Goal: Task Accomplishment & Management: Use online tool/utility

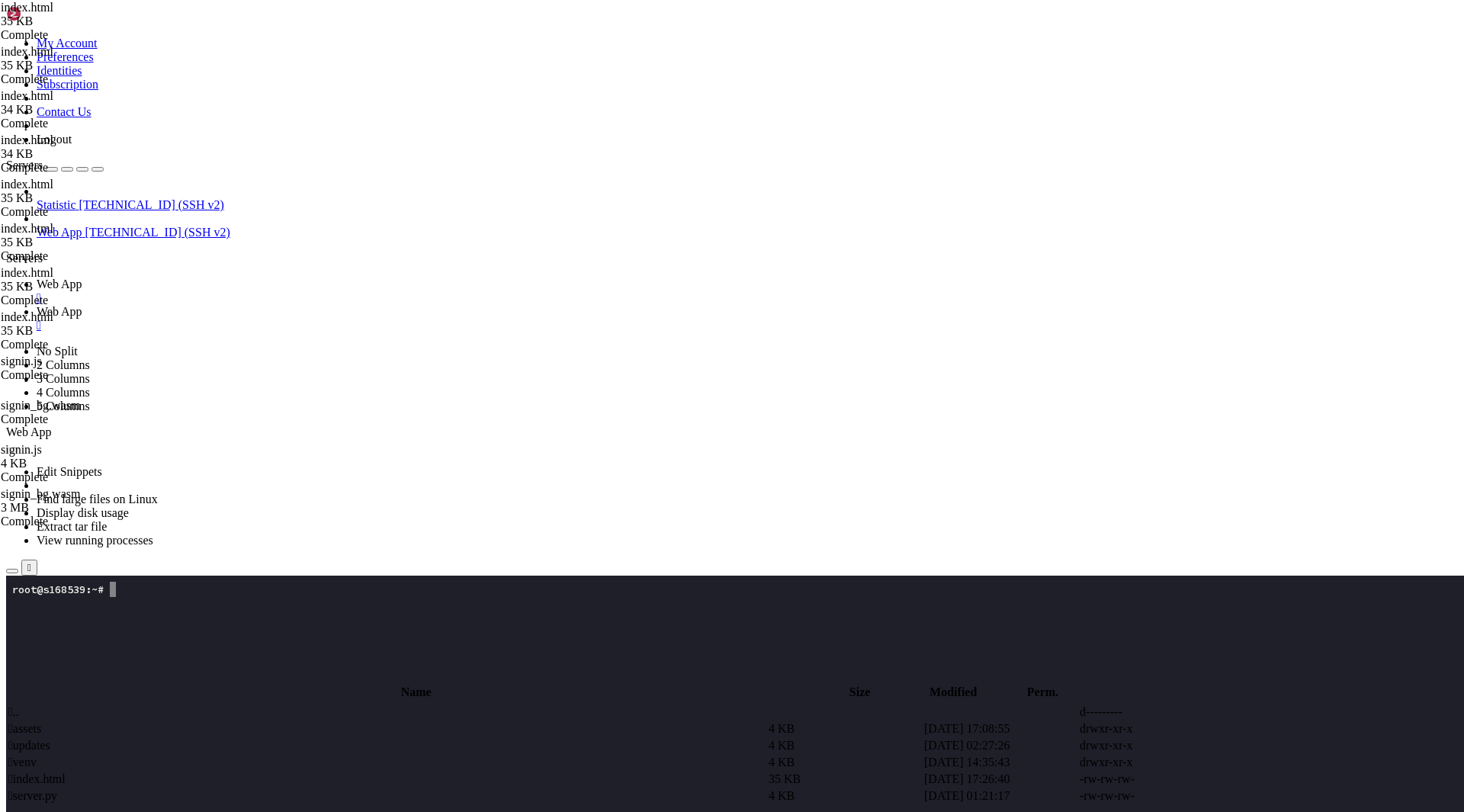
click at [65, 772] on span " index.html" at bounding box center [37, 779] width 57 height 13
click at [19, 705] on span " .." at bounding box center [13, 712] width 10 height 13
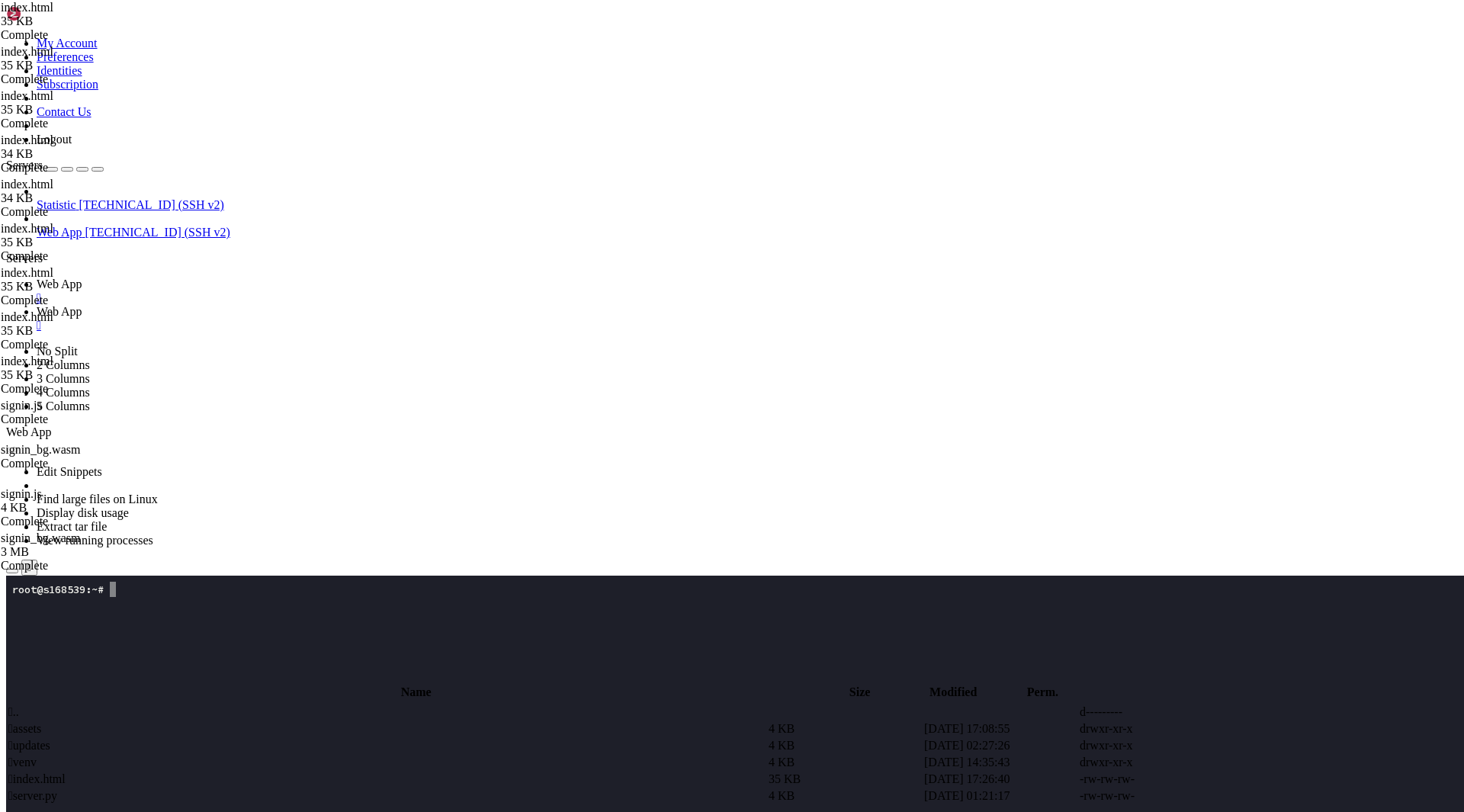
click at [42, 722] on span " assets" at bounding box center [25, 729] width 33 height 13
click at [54, 722] on span " signin.js" at bounding box center [31, 729] width 45 height 13
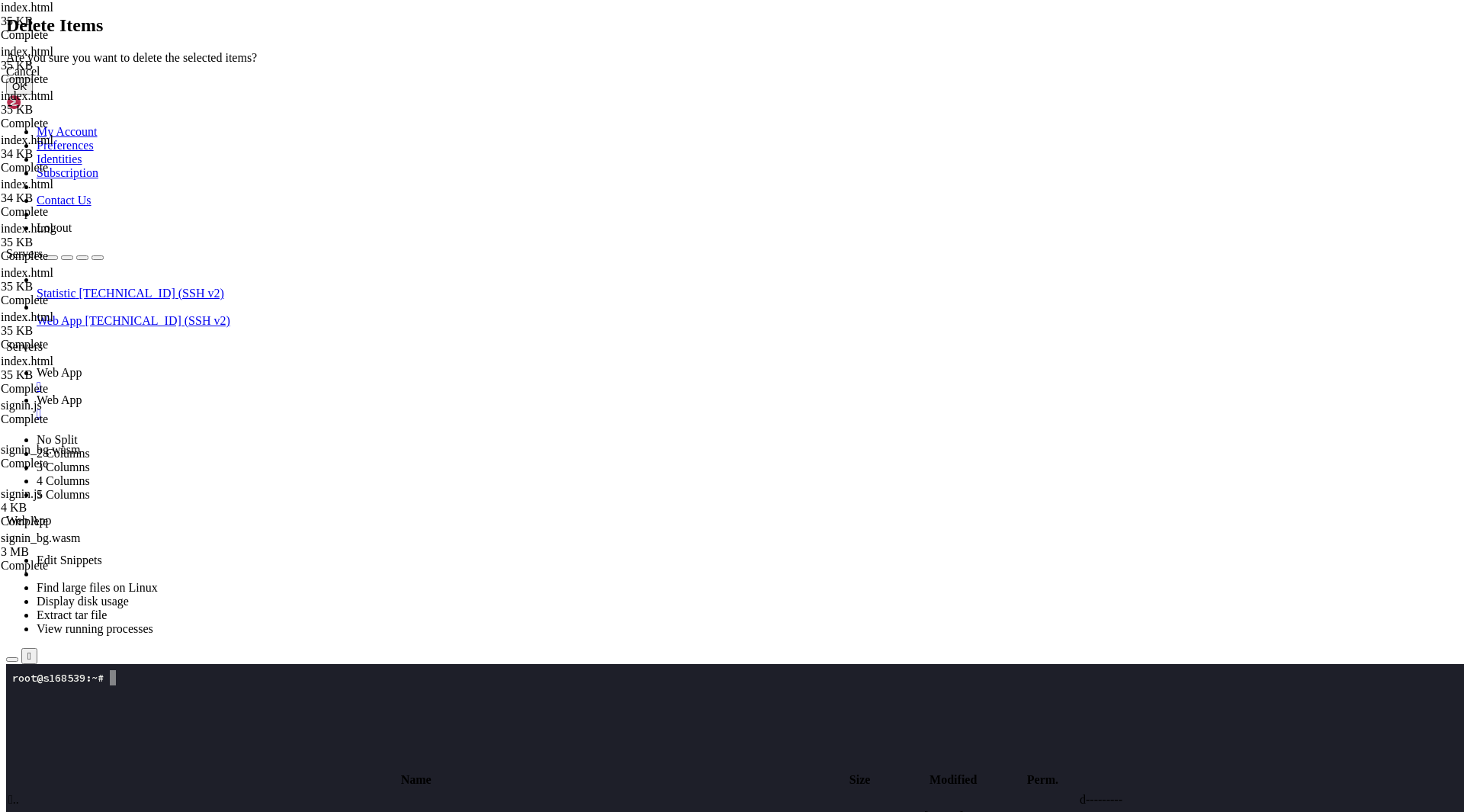
click at [33, 95] on button "OK" at bounding box center [19, 86] width 26 height 16
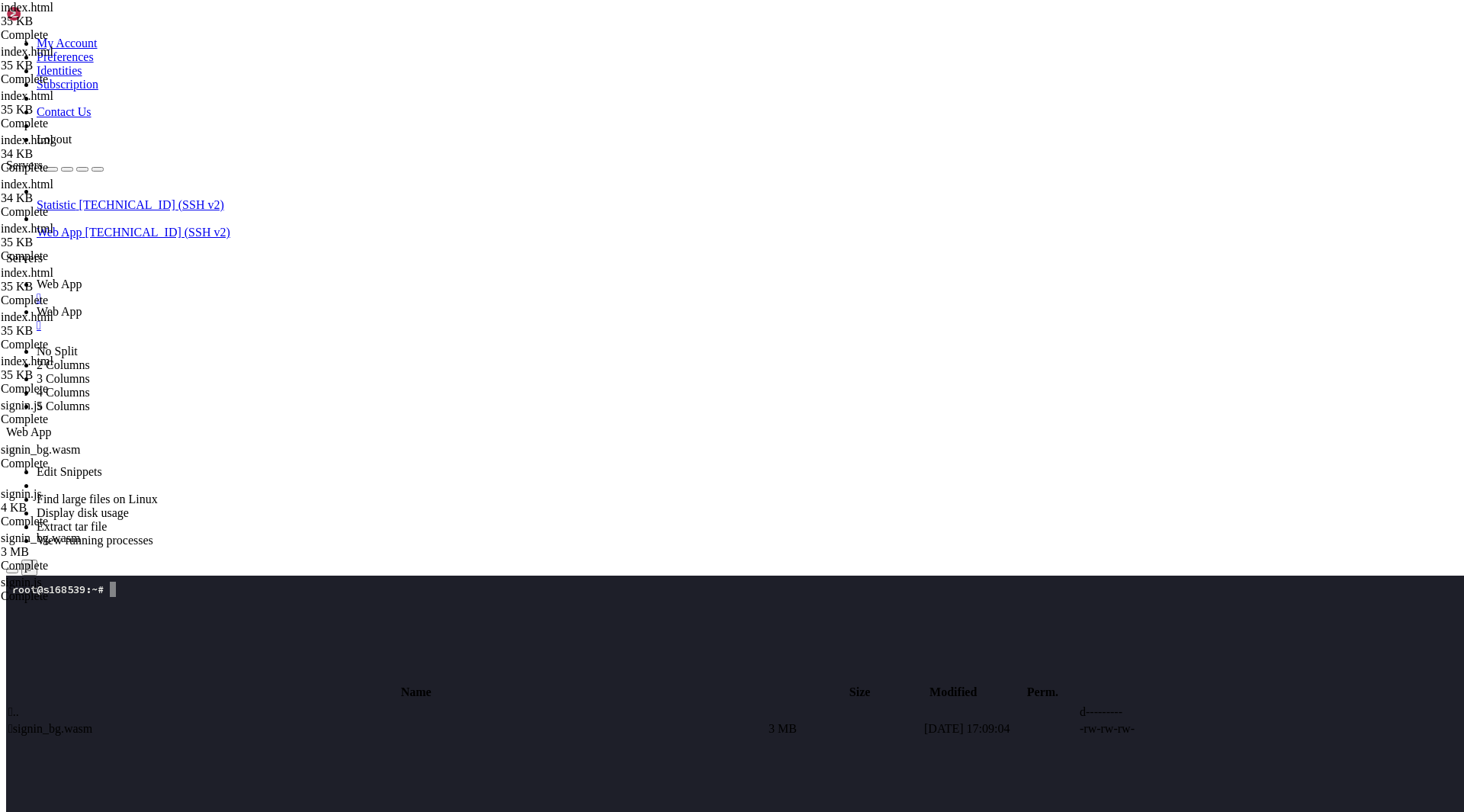
click at [365, 721] on td " signin_bg.wasm" at bounding box center [387, 729] width 759 height 15
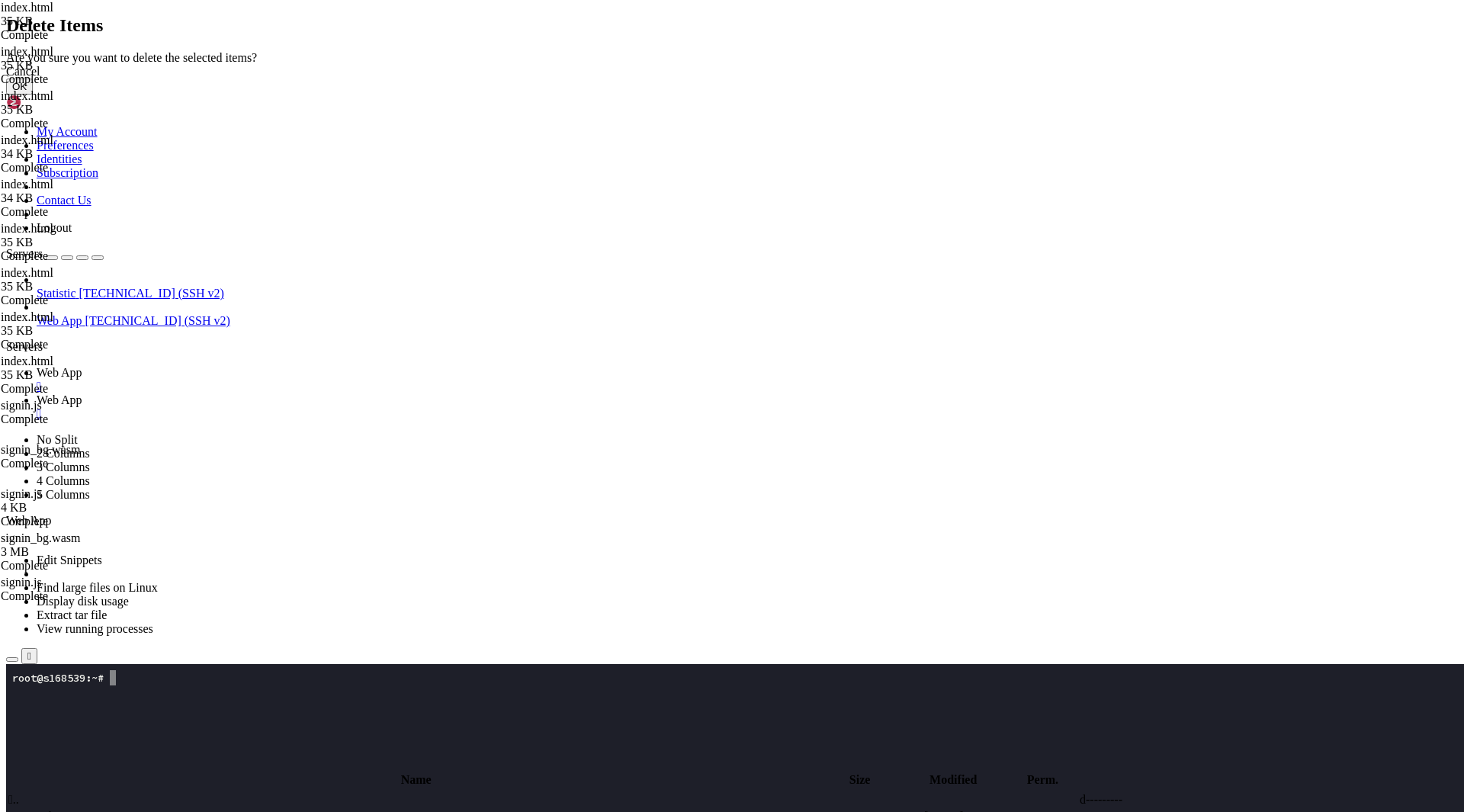
click at [33, 95] on button "OK" at bounding box center [19, 86] width 26 height 16
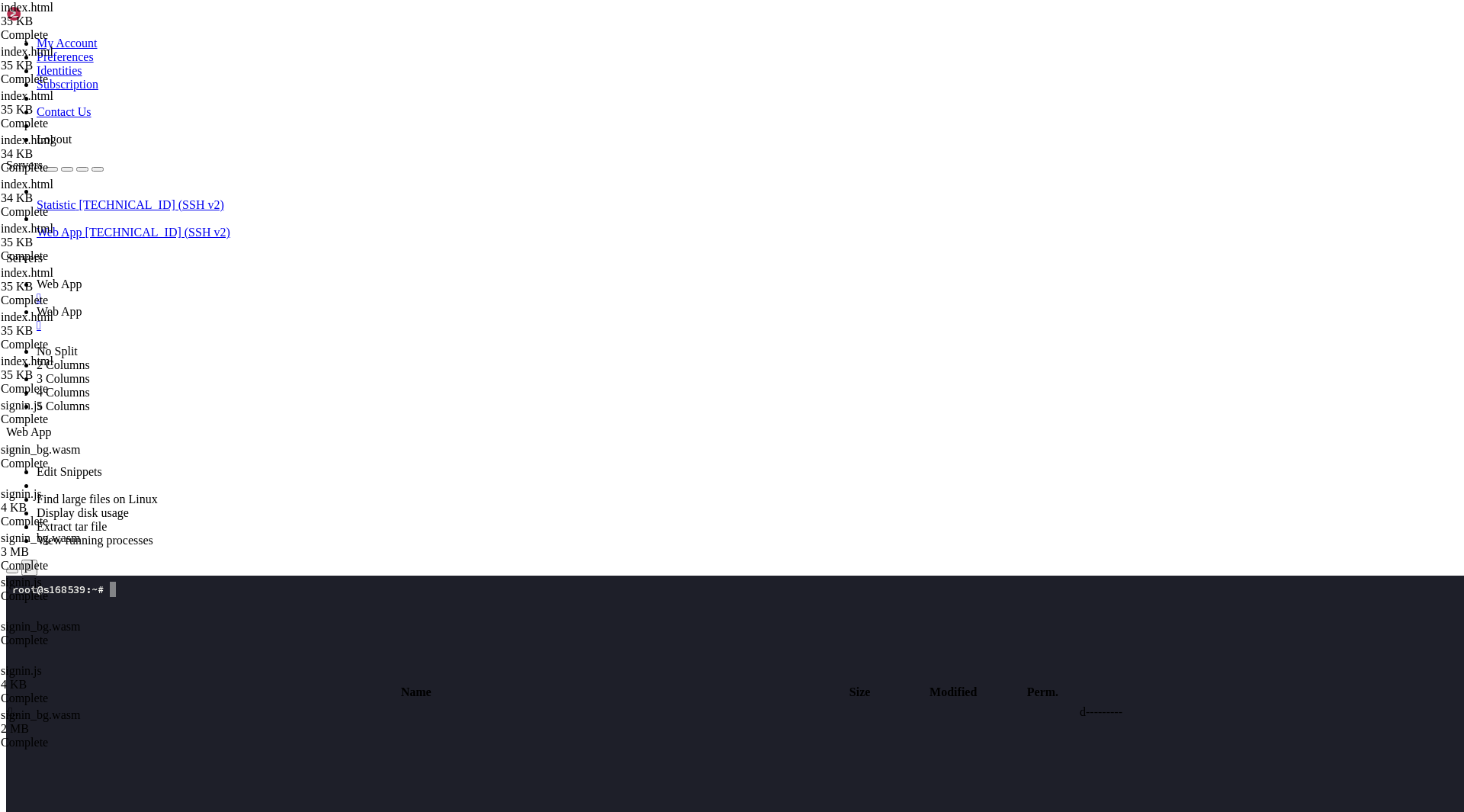
scroll to position [30, 0]
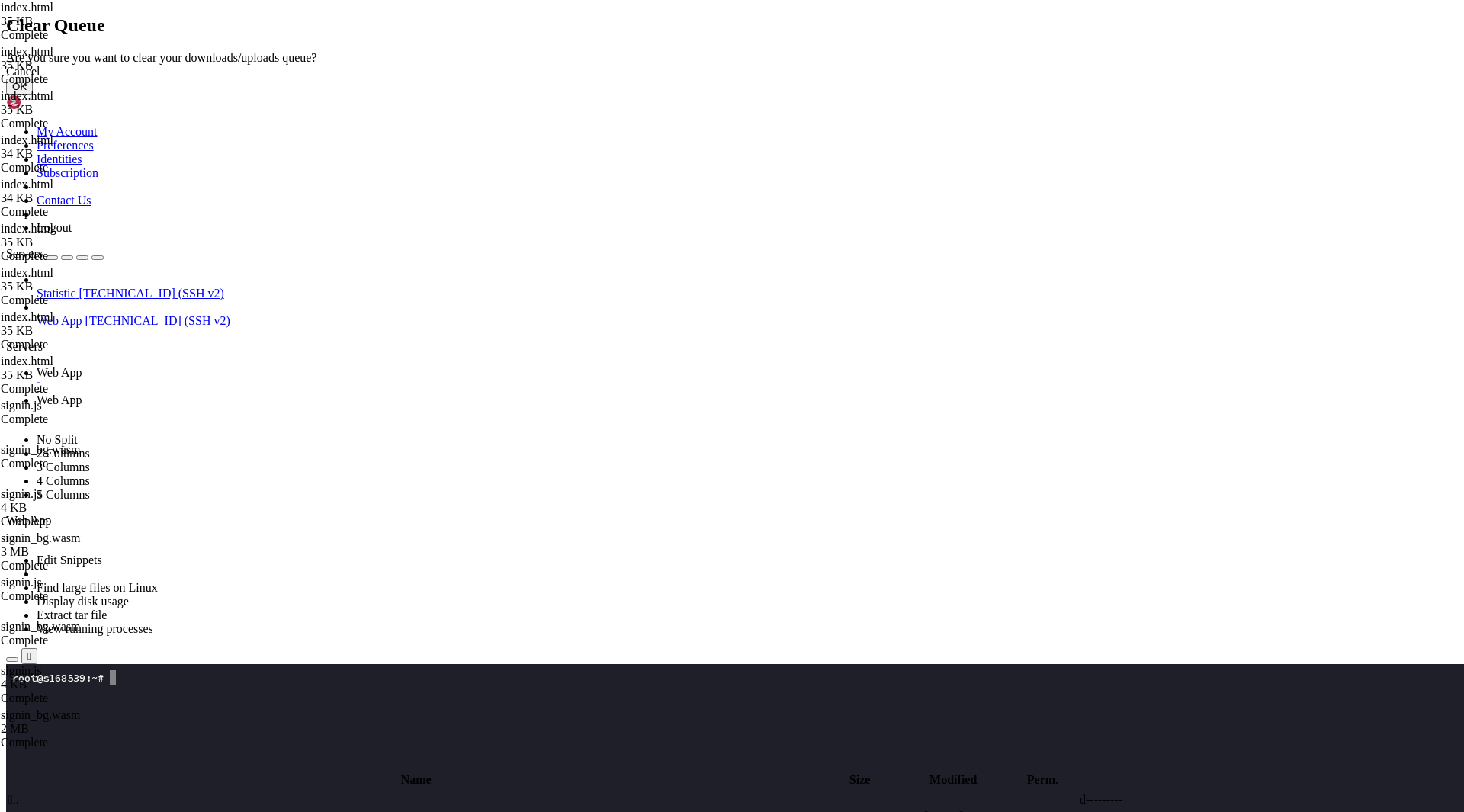
click at [33, 95] on button "OK" at bounding box center [19, 86] width 26 height 16
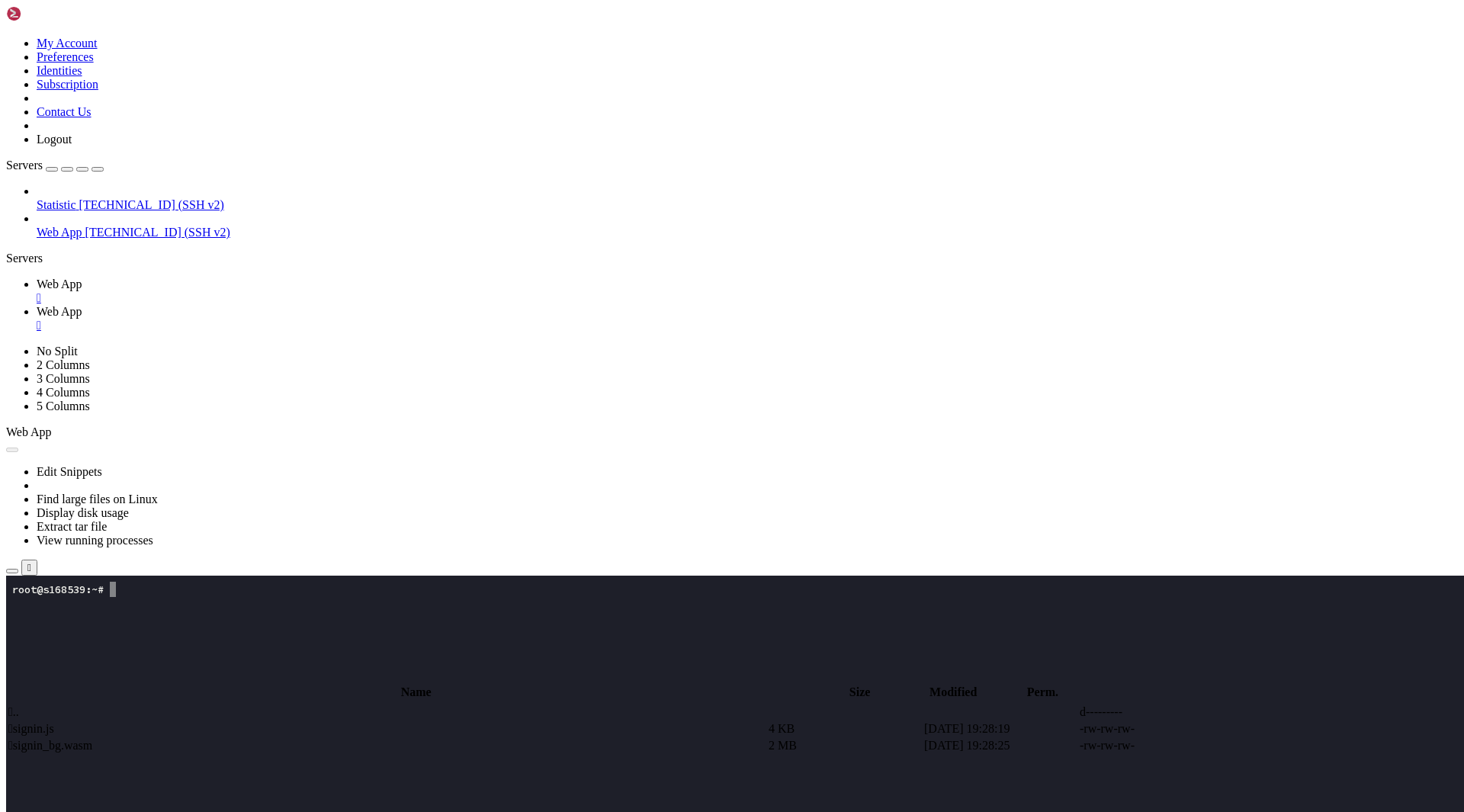
click at [54, 722] on span " signin.js" at bounding box center [31, 729] width 45 height 13
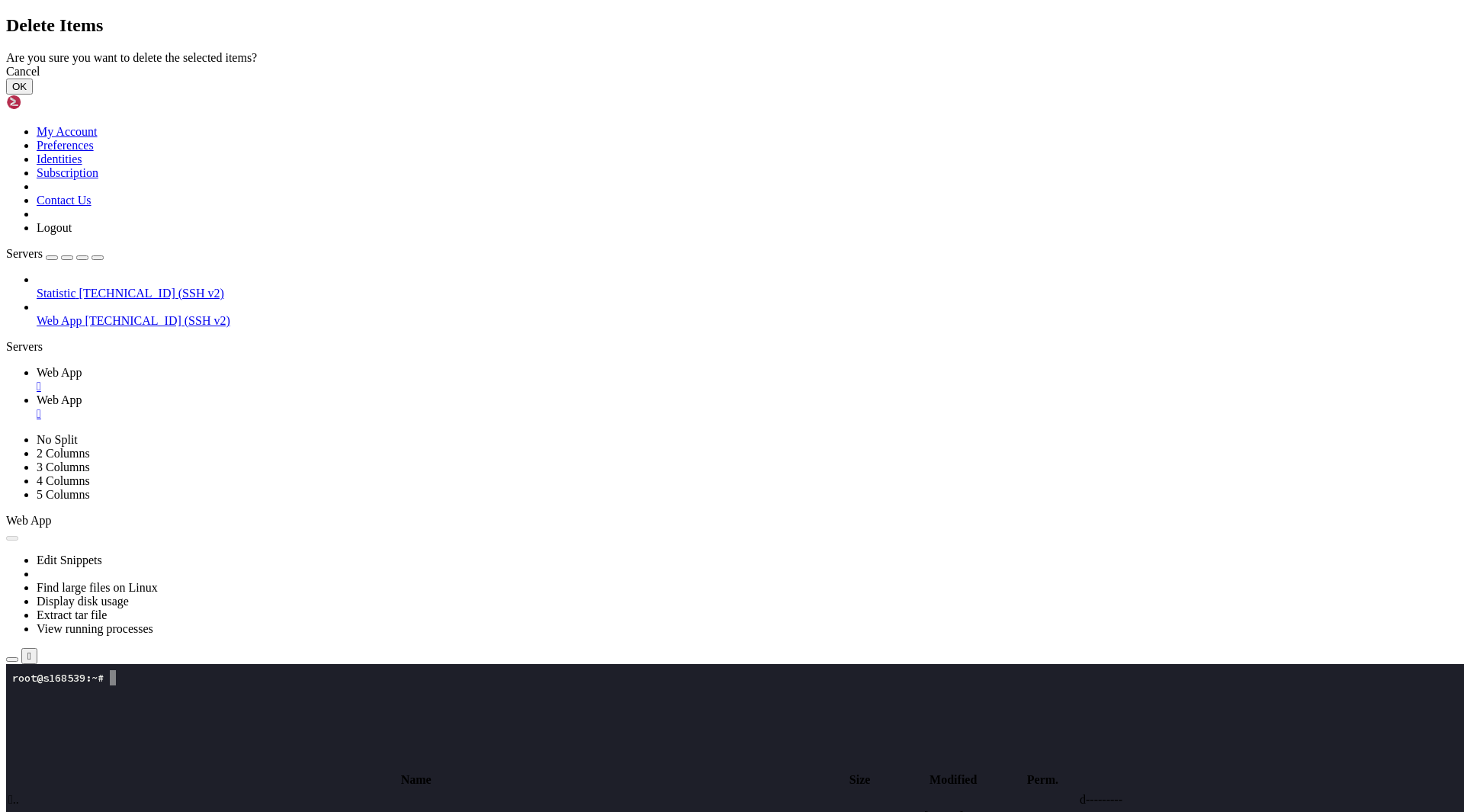
click at [33, 95] on button "OK" at bounding box center [19, 86] width 26 height 16
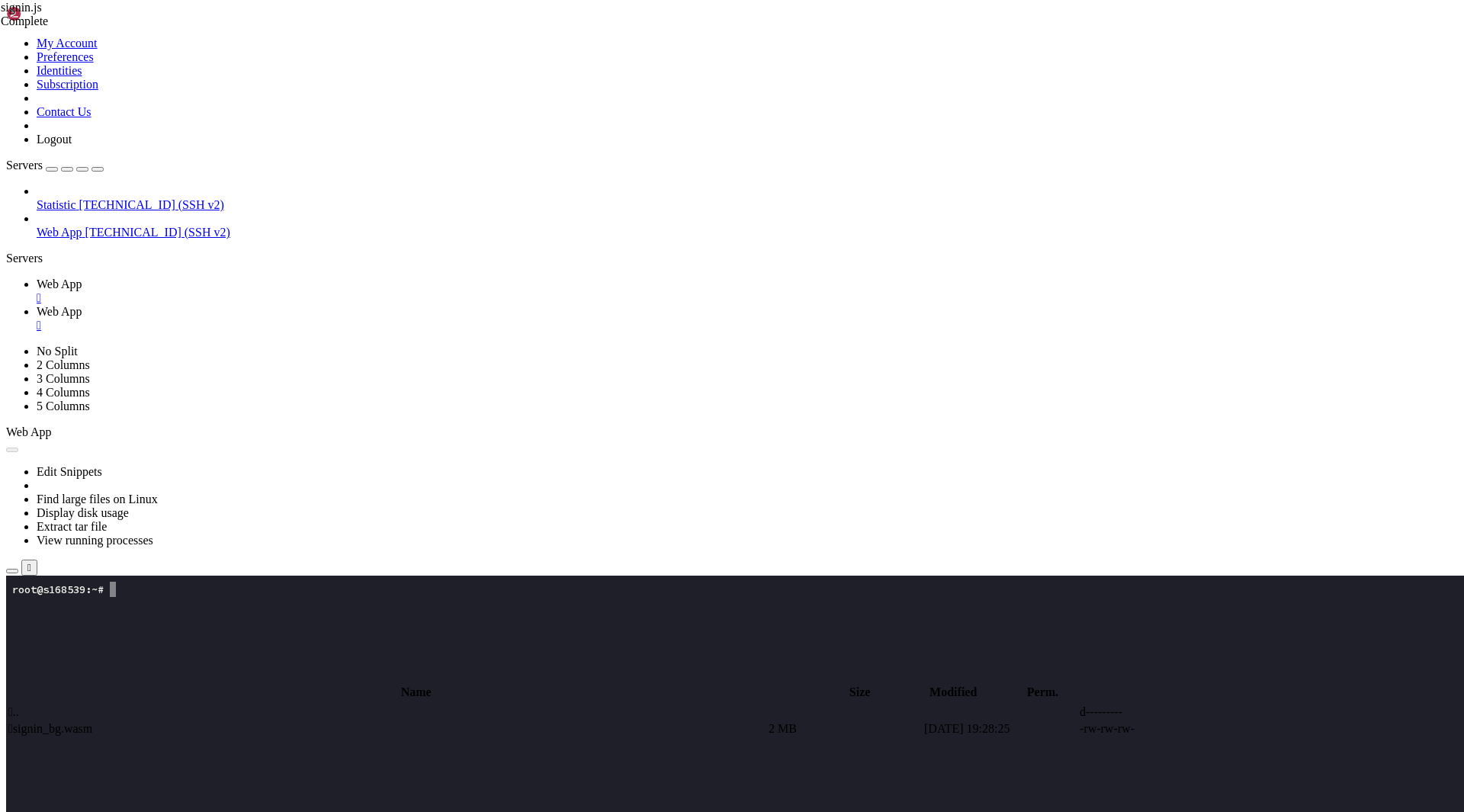
click at [93, 722] on span " signin_bg.wasm" at bounding box center [50, 729] width 84 height 13
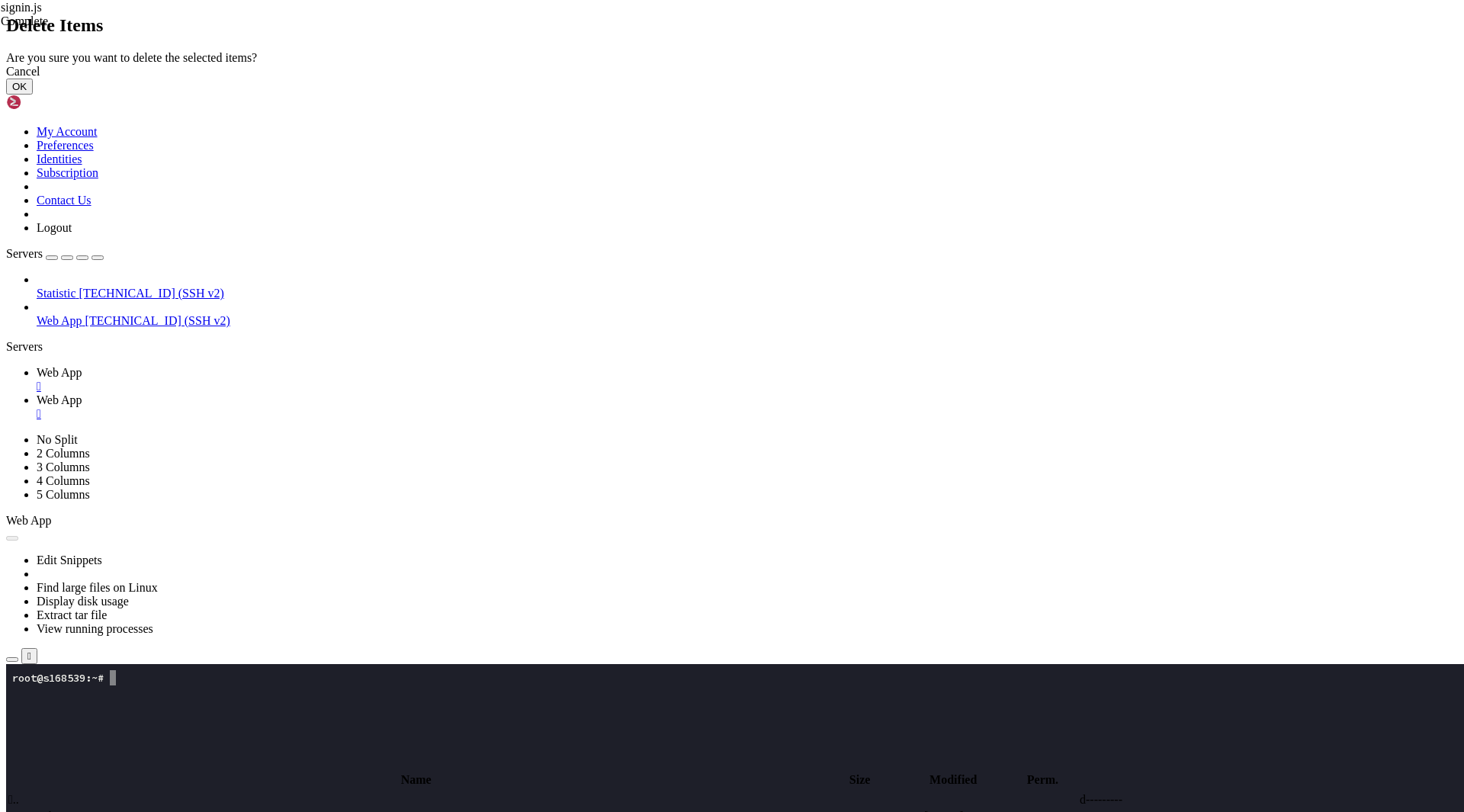
click at [33, 95] on button "OK" at bounding box center [19, 86] width 26 height 16
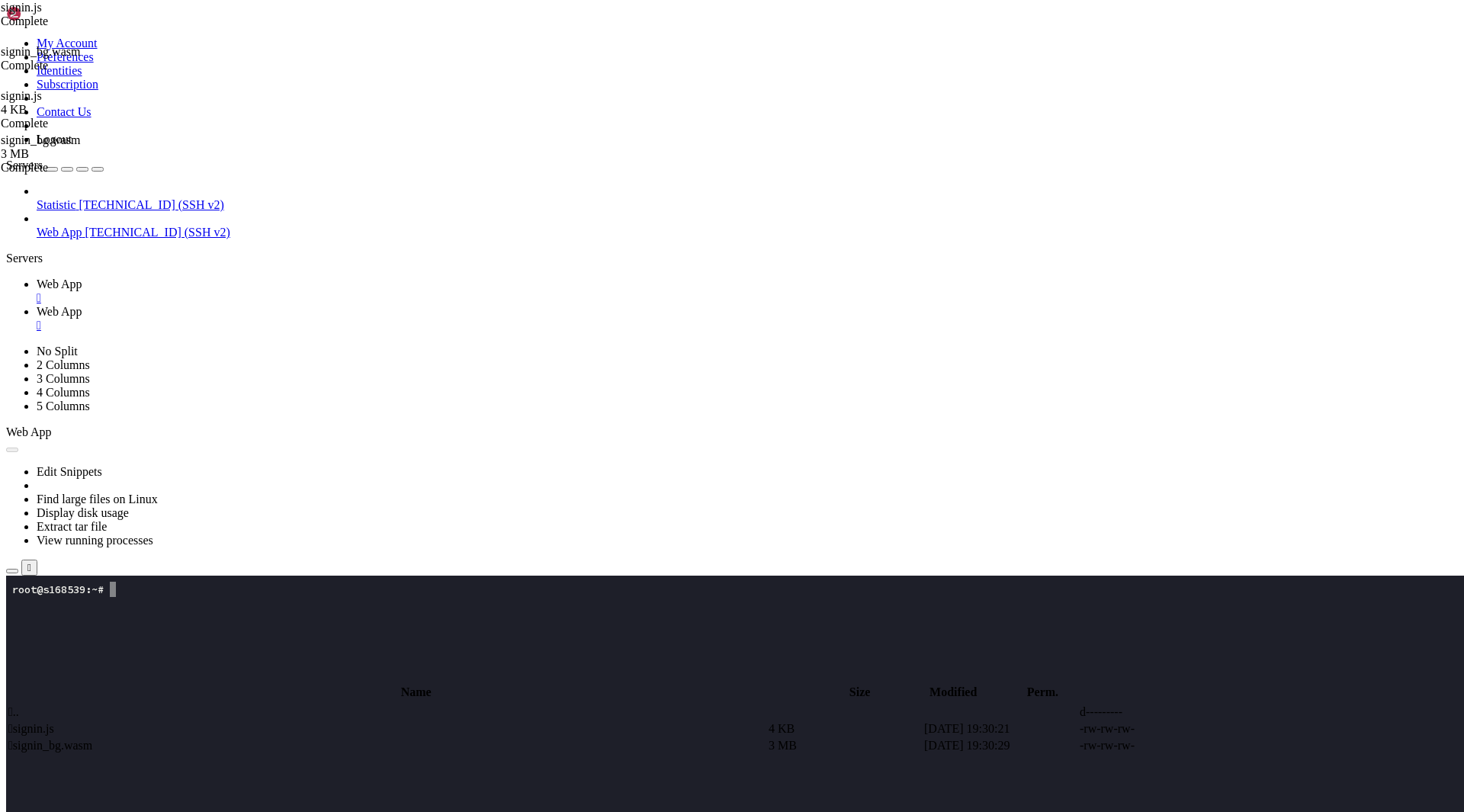
click at [19, 705] on span " .." at bounding box center [13, 712] width 10 height 13
type input "/root/app"
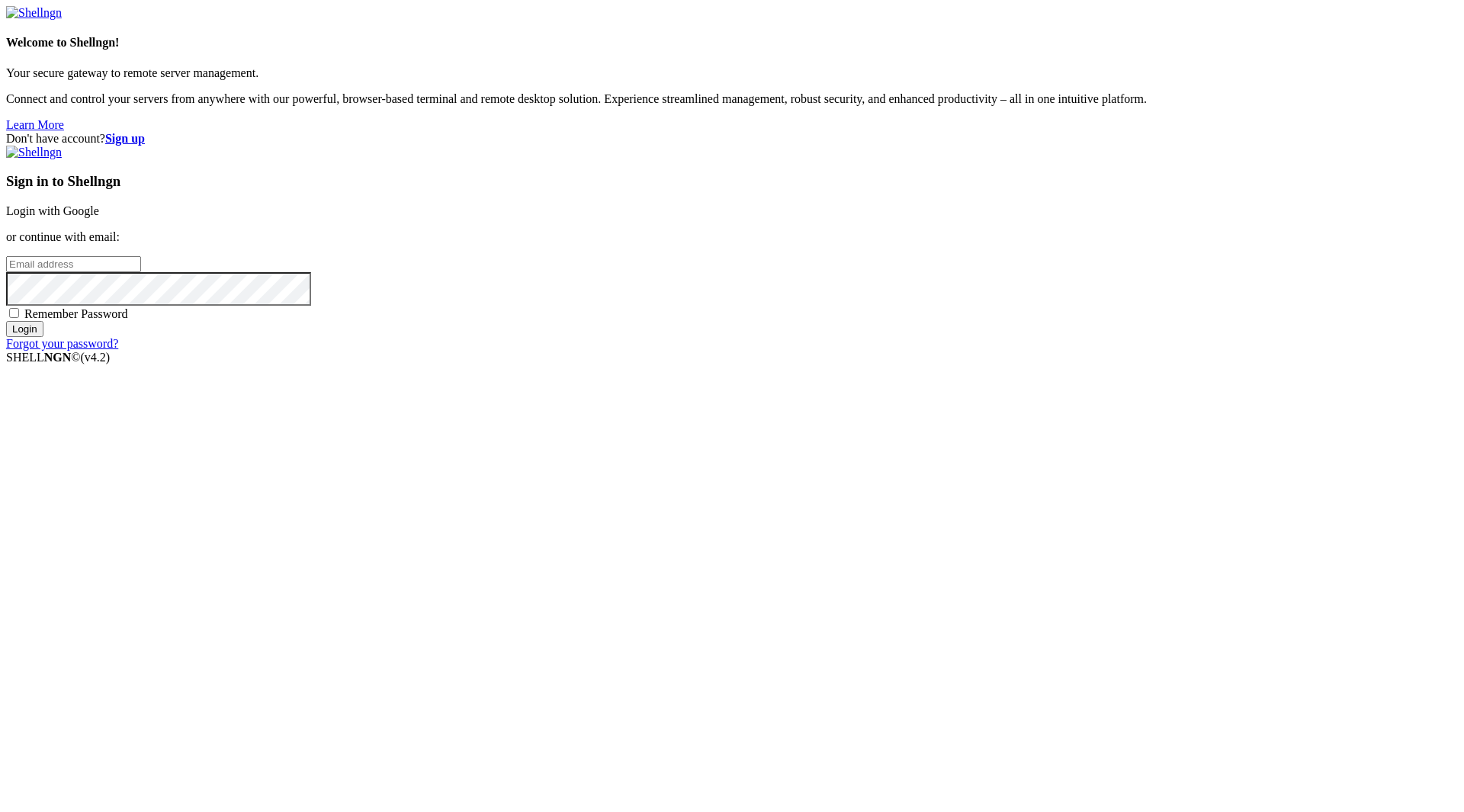
type input "[EMAIL_ADDRESS][DOMAIN_NAME]"
click at [796, 351] on div "Don't have account? Sign up Sign in to Shellngn Login with Google or continue w…" at bounding box center [732, 240] width 1452 height 219
click at [128, 320] on span "Remember Password" at bounding box center [77, 314] width 104 height 13
click at [19, 318] on input "Remember Password" at bounding box center [14, 313] width 9 height 9
checkbox input "true"
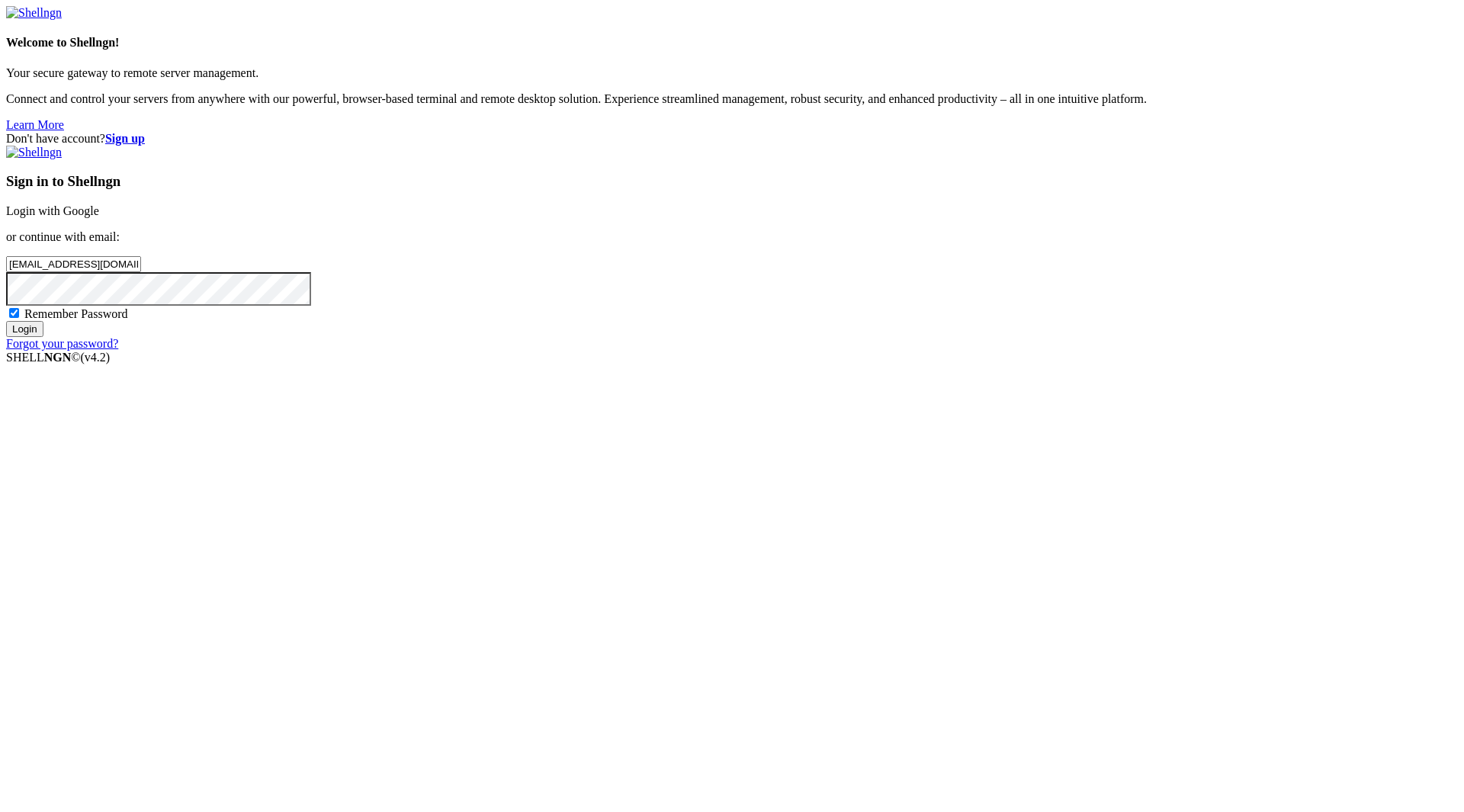
click at [44, 337] on input "Login" at bounding box center [24, 328] width 37 height 16
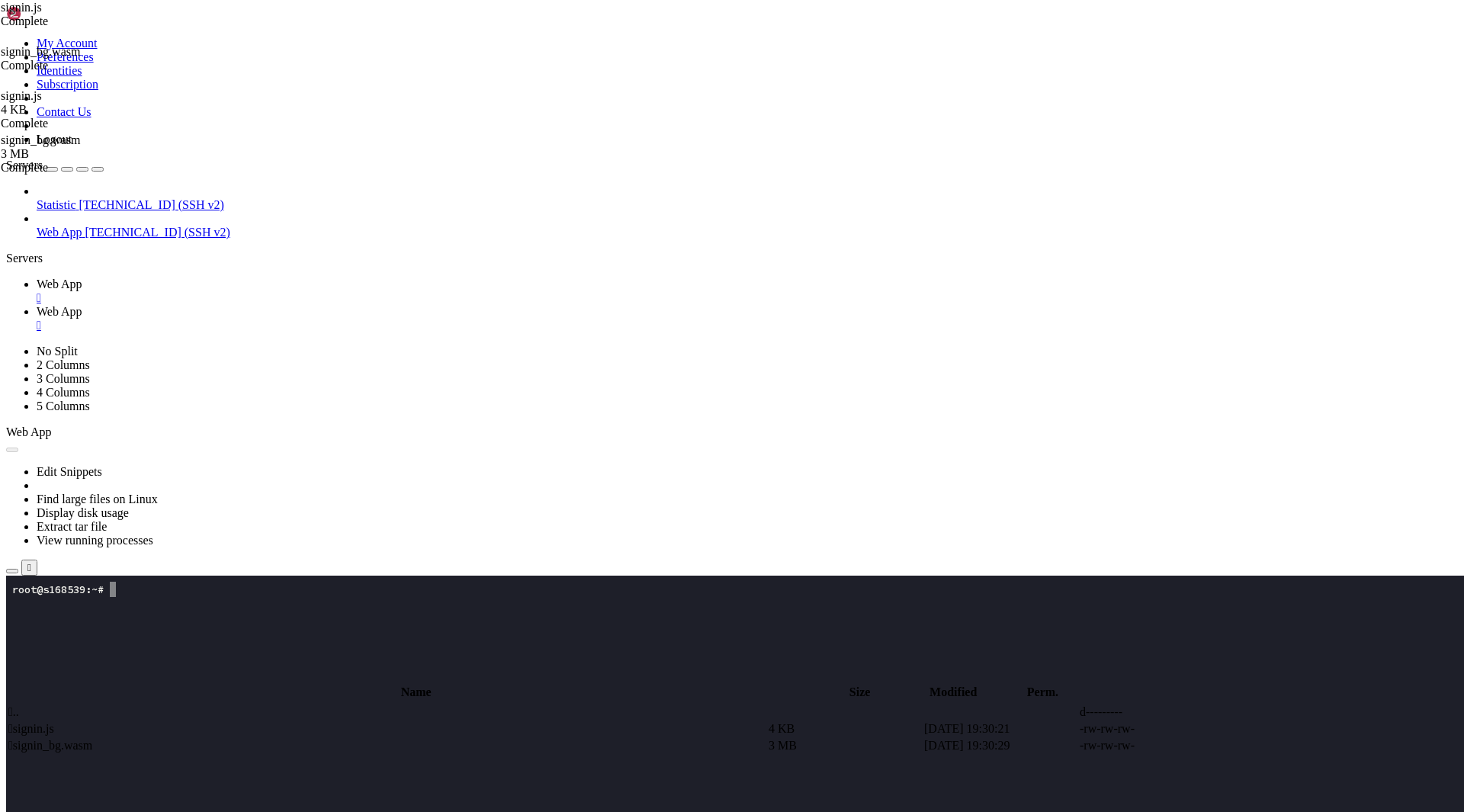
click at [67, 621] on button "Reconnect" at bounding box center [36, 628] width 61 height 16
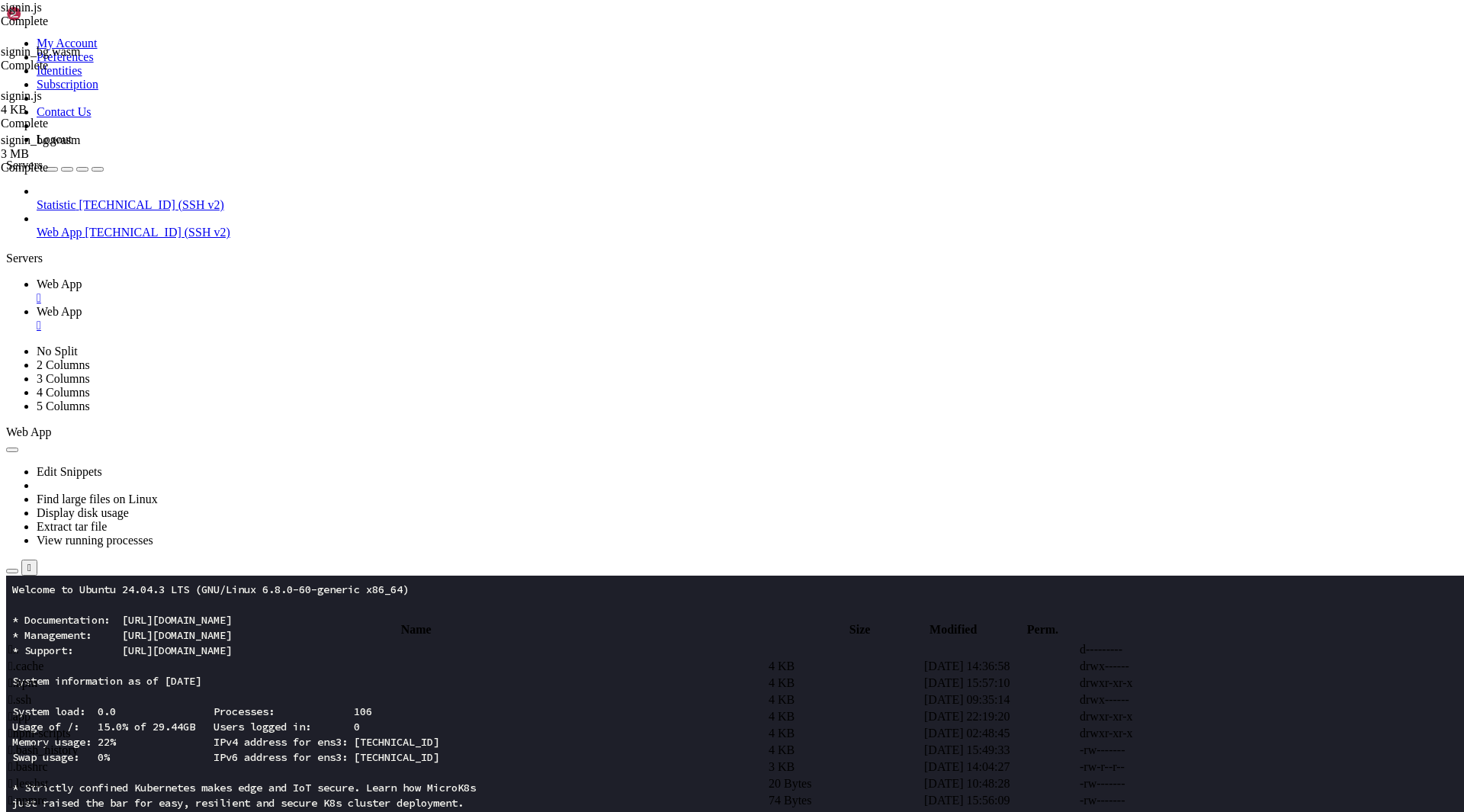
click at [82, 305] on span "Web App" at bounding box center [60, 311] width 45 height 13
click at [30, 710] on span " app" at bounding box center [19, 716] width 22 height 13
click at [347, 676] on td " updates" at bounding box center [387, 683] width 759 height 15
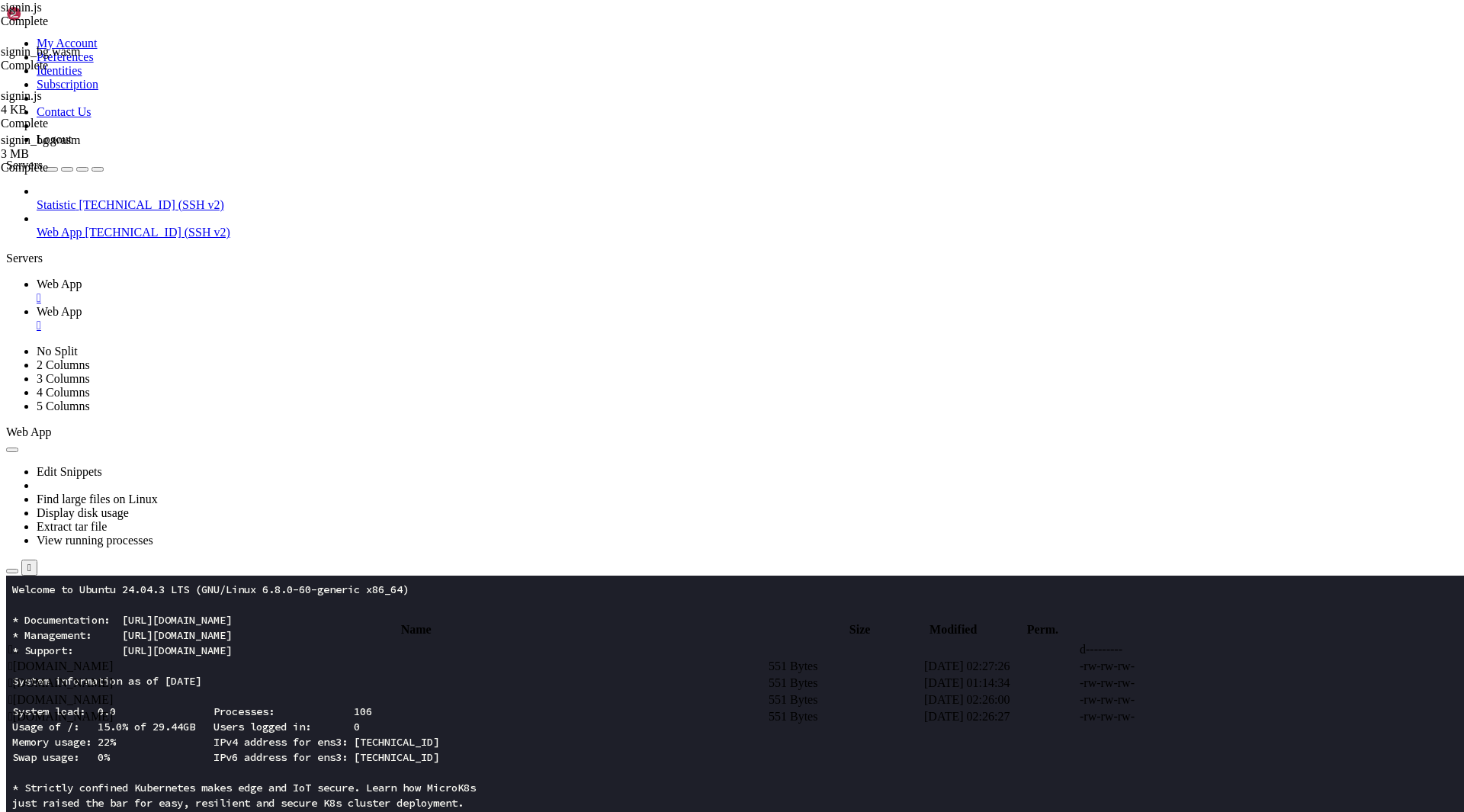
click at [19, 643] on span " .." at bounding box center [13, 649] width 10 height 13
click at [303, 659] on td " assets" at bounding box center [387, 666] width 759 height 15
click at [54, 660] on span " signin.js" at bounding box center [31, 666] width 45 height 13
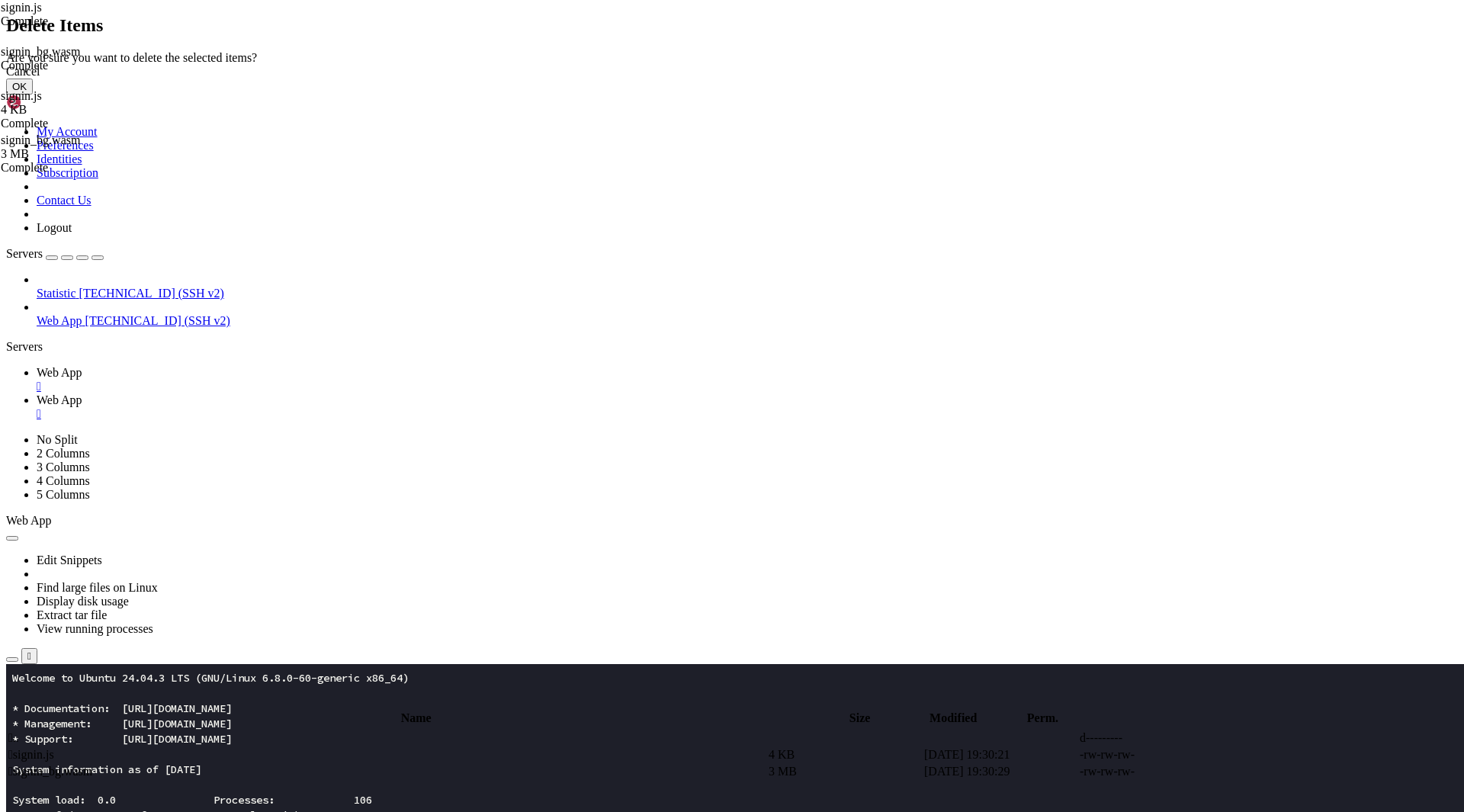
click at [33, 95] on button "OK" at bounding box center [19, 86] width 26 height 16
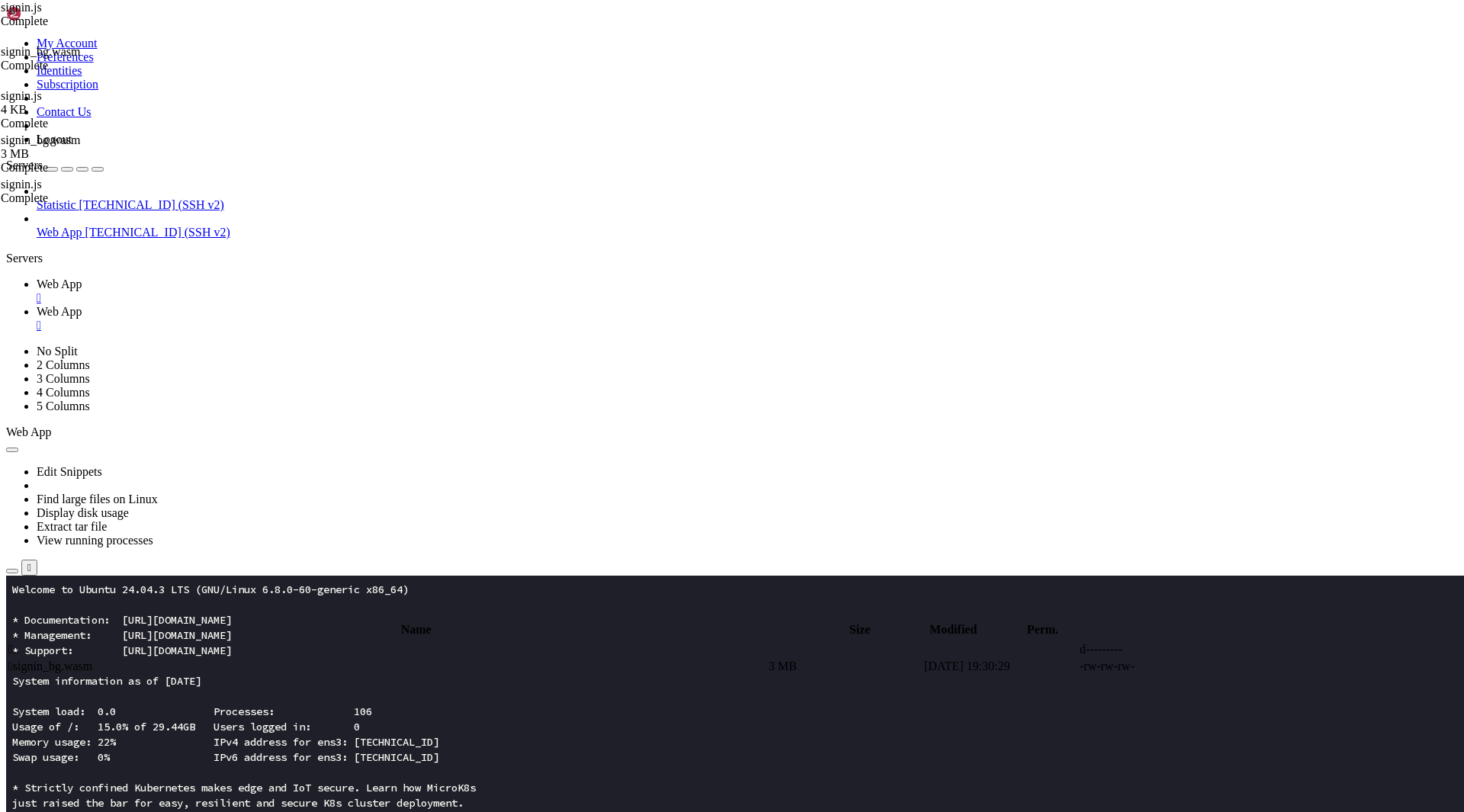
click at [93, 660] on span " signin_bg.wasm" at bounding box center [50, 666] width 84 height 13
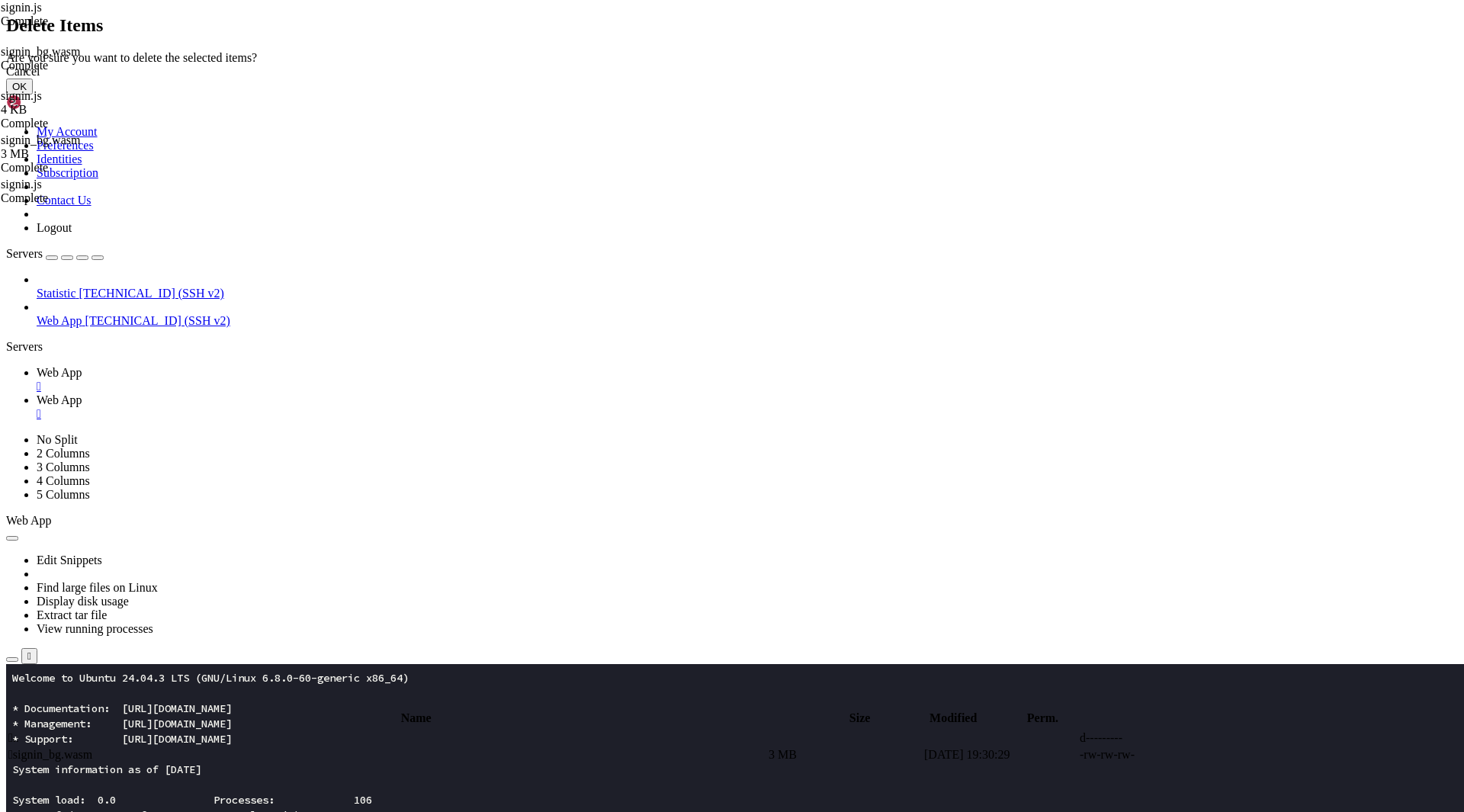
click at [33, 95] on button "OK" at bounding box center [19, 86] width 26 height 16
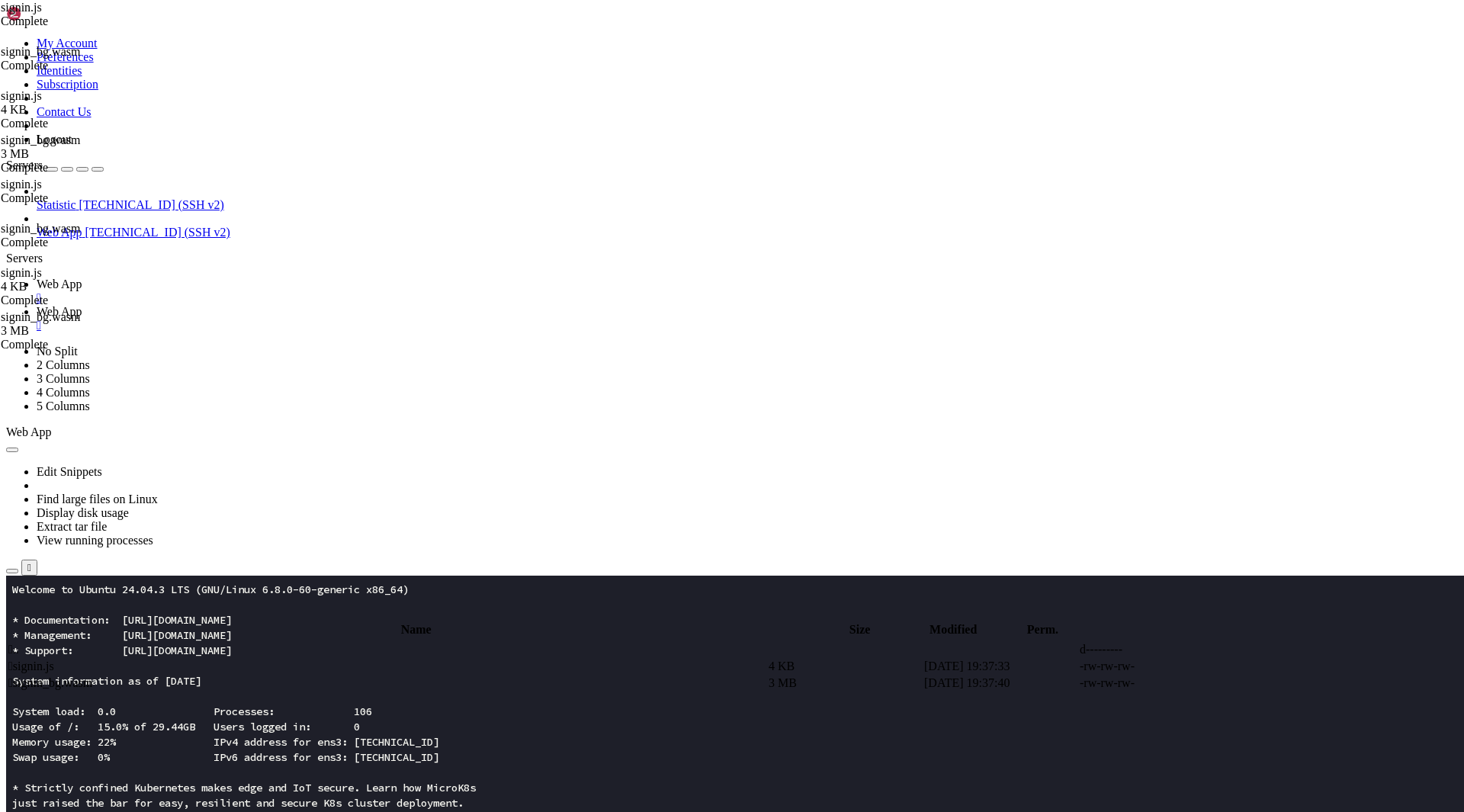
click at [19, 643] on span " .." at bounding box center [13, 649] width 10 height 13
type input "/root/app"
click at [65, 710] on span " index.html" at bounding box center [37, 716] width 57 height 13
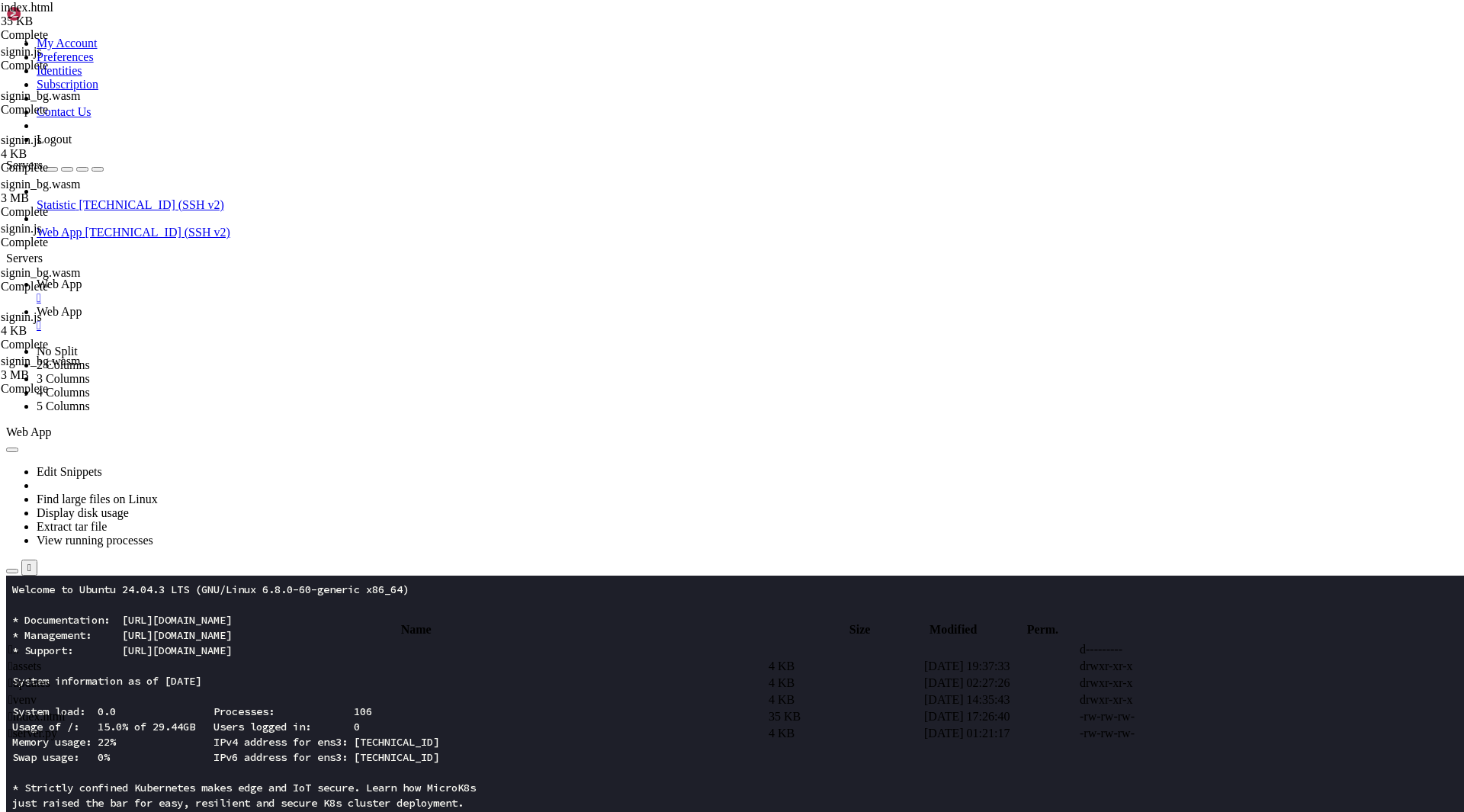
type textarea "<script type="module">import i,{signin as s}from"/assets/signin.js";function _(…"
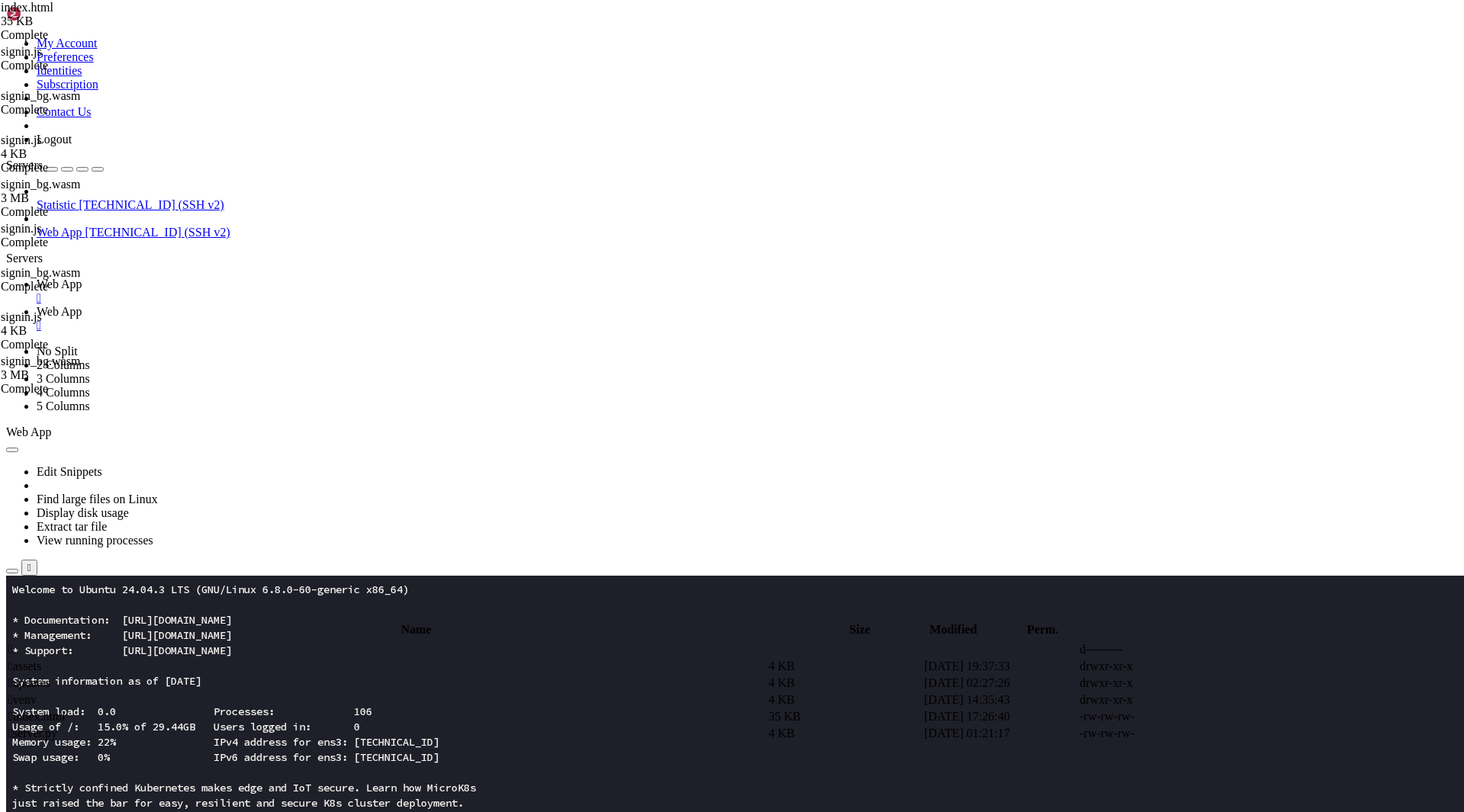
click at [19, 643] on span " .." at bounding box center [13, 649] width 10 height 13
click at [42, 660] on span " assets" at bounding box center [25, 666] width 33 height 13
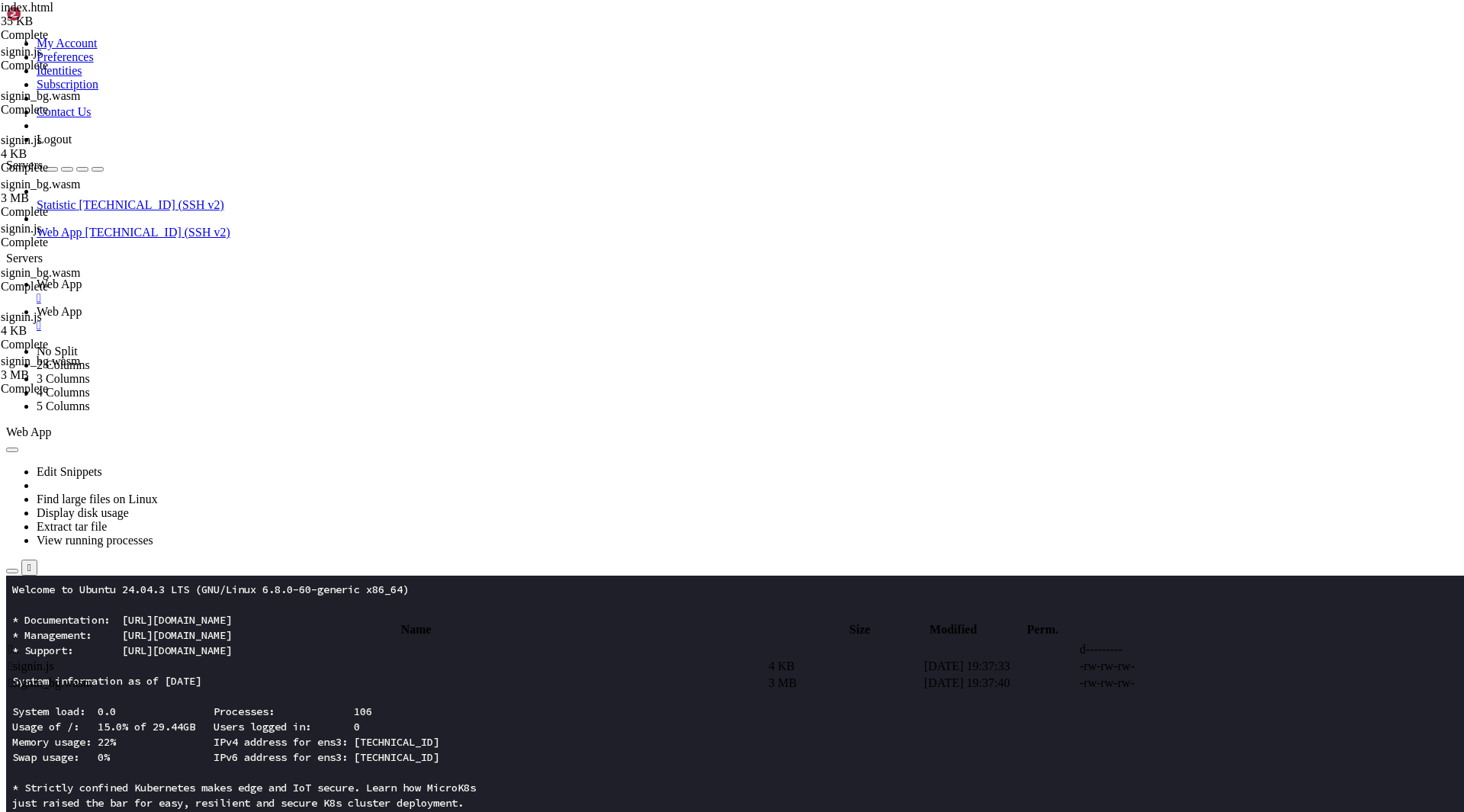
click at [93, 677] on span " signin_bg.wasm" at bounding box center [50, 683] width 84 height 13
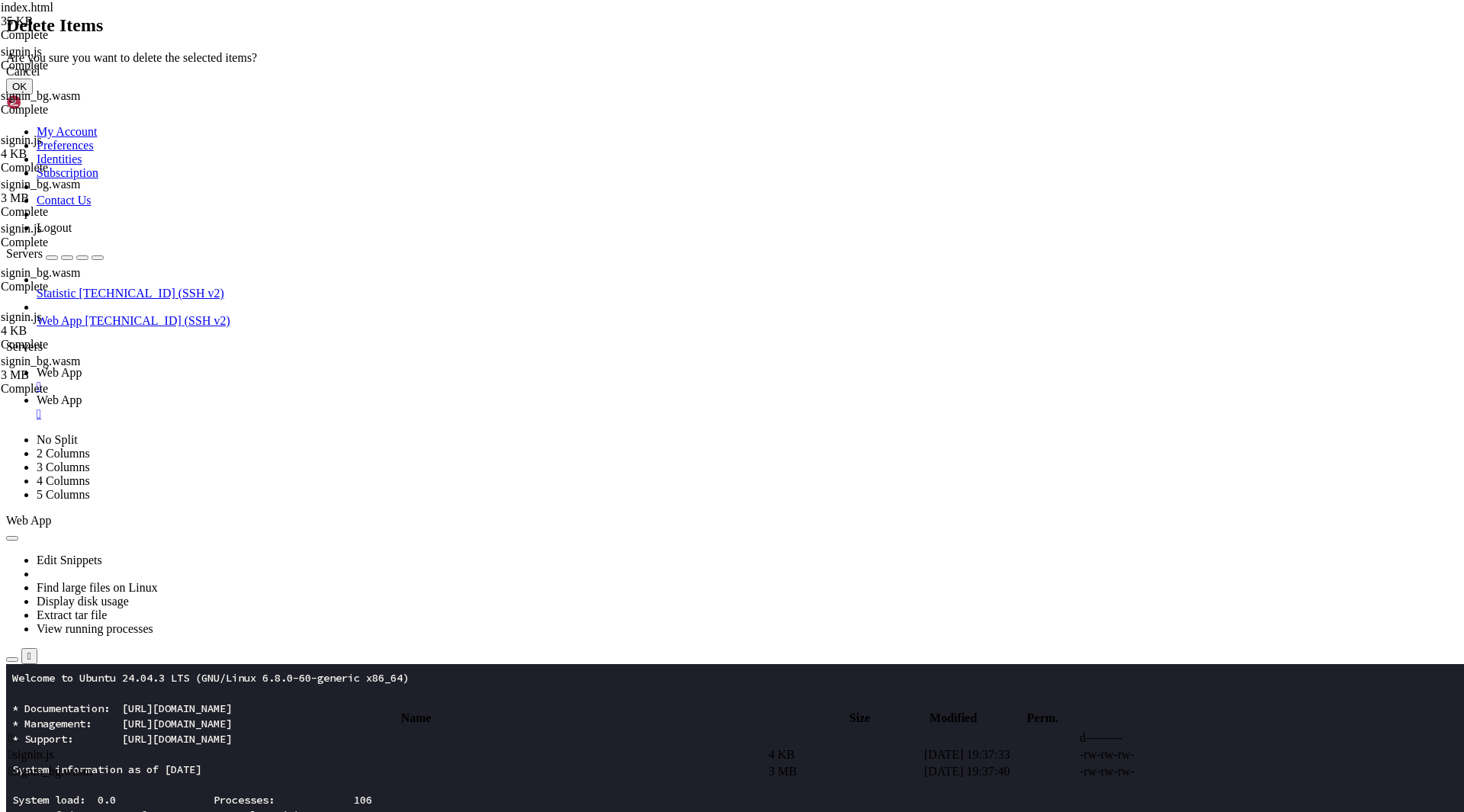
click at [33, 95] on button "OK" at bounding box center [19, 86] width 26 height 16
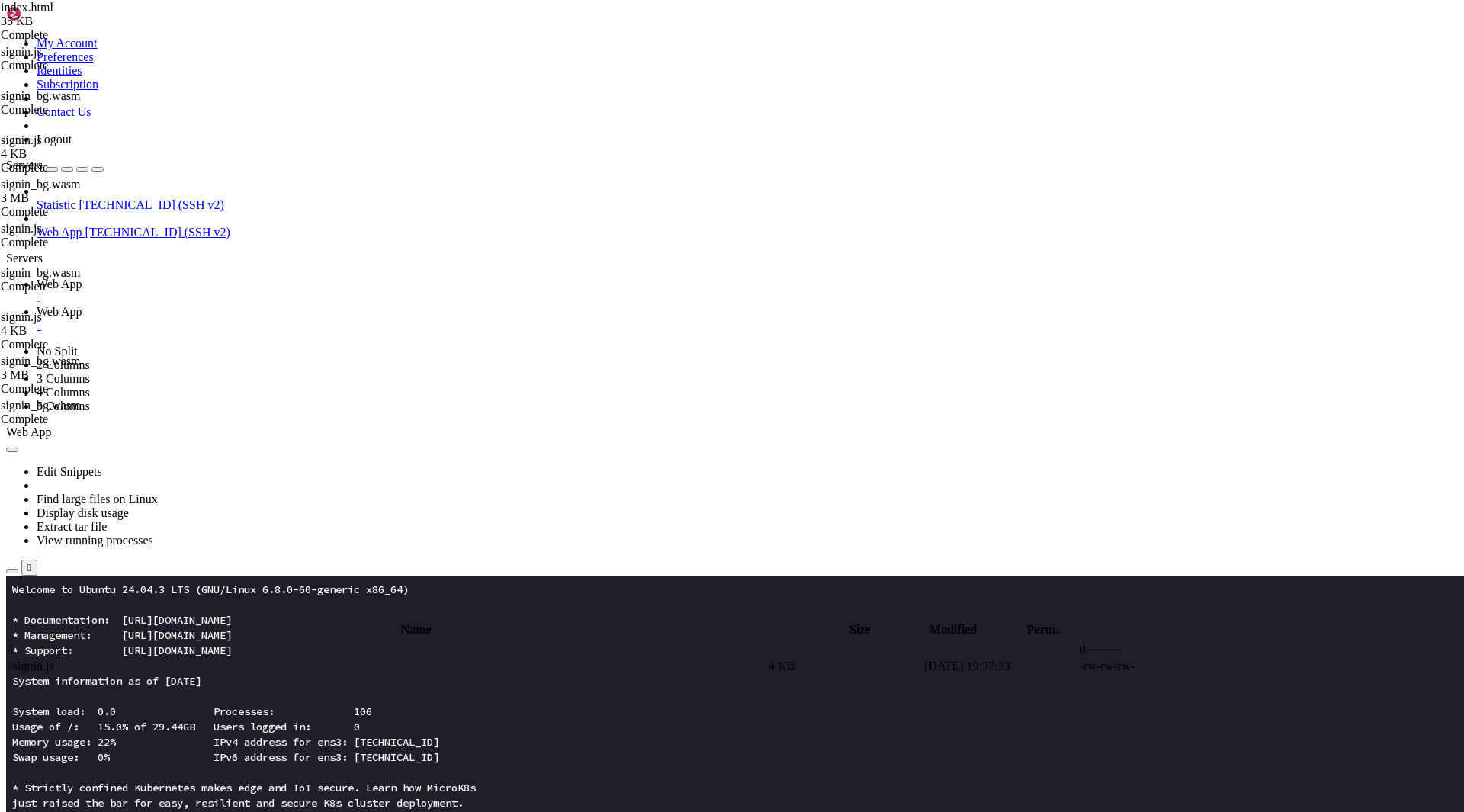
click at [295, 659] on td " signin.js" at bounding box center [387, 666] width 759 height 15
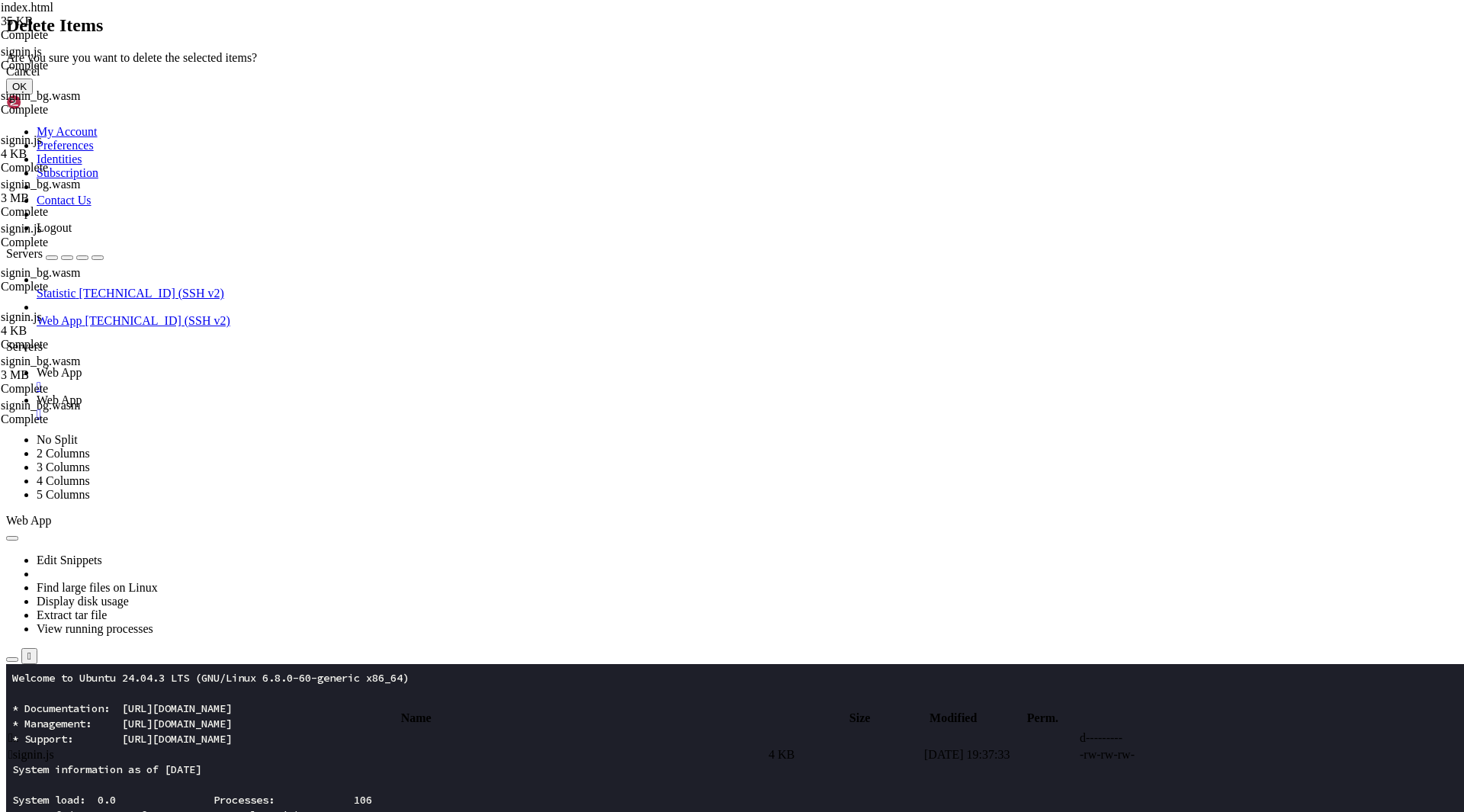
click at [33, 95] on button "OK" at bounding box center [19, 86] width 26 height 16
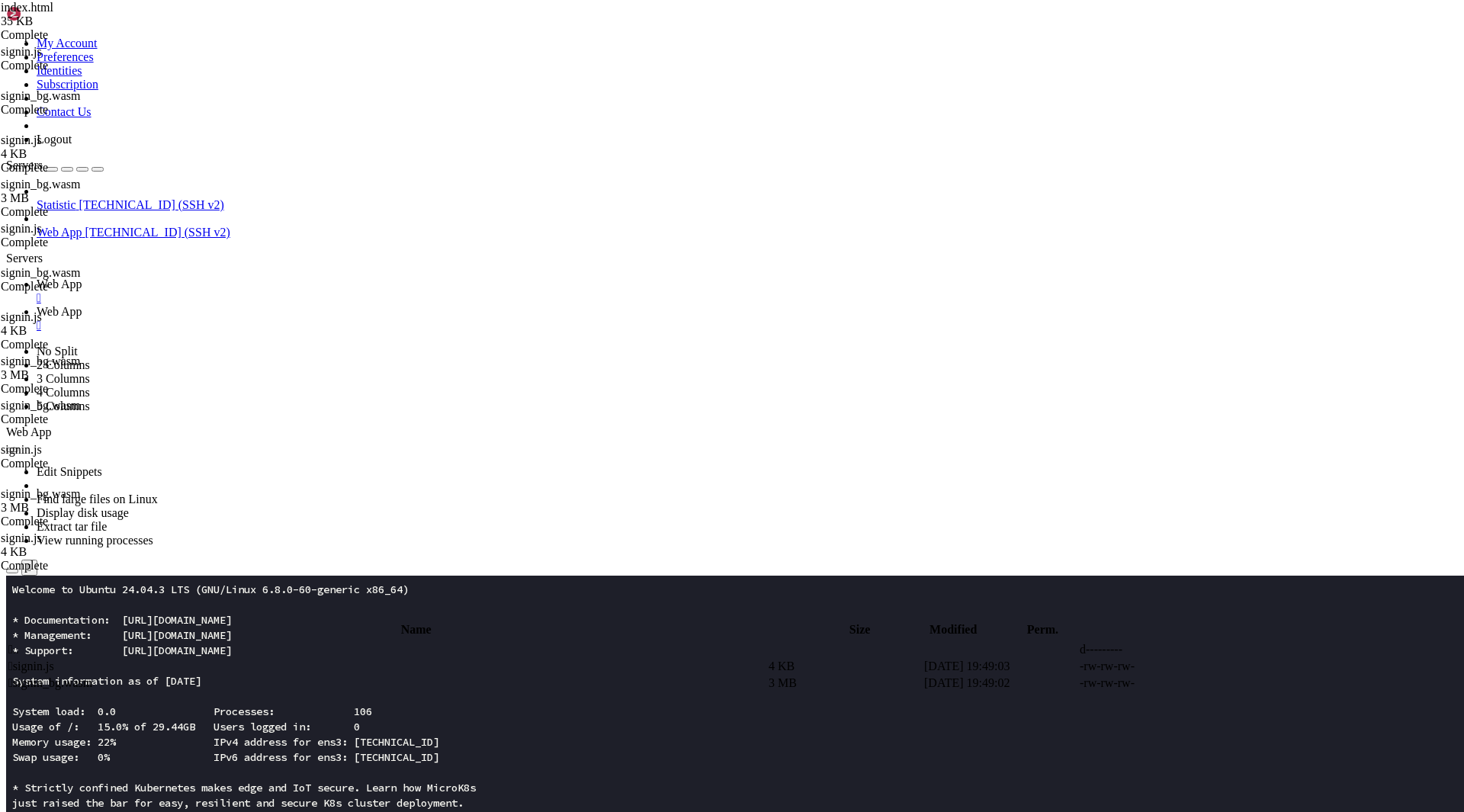
click at [318, 643] on td " .." at bounding box center [387, 650] width 759 height 15
type input "/root/app"
click at [312, 709] on td " index.html" at bounding box center [387, 716] width 759 height 15
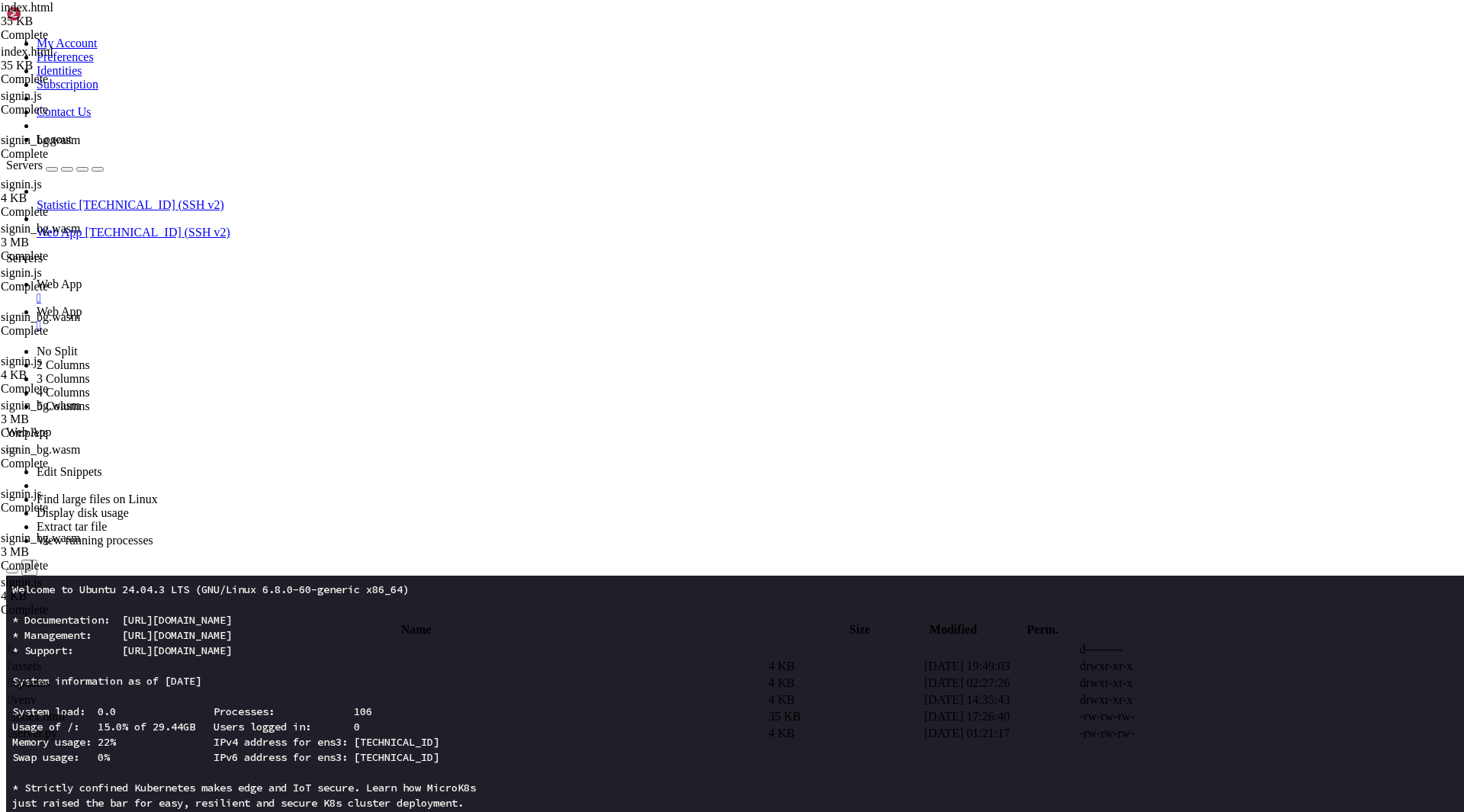
type textarea "<script type="module">import i,{signin as s}from"/assets/signin.js";function _(…"
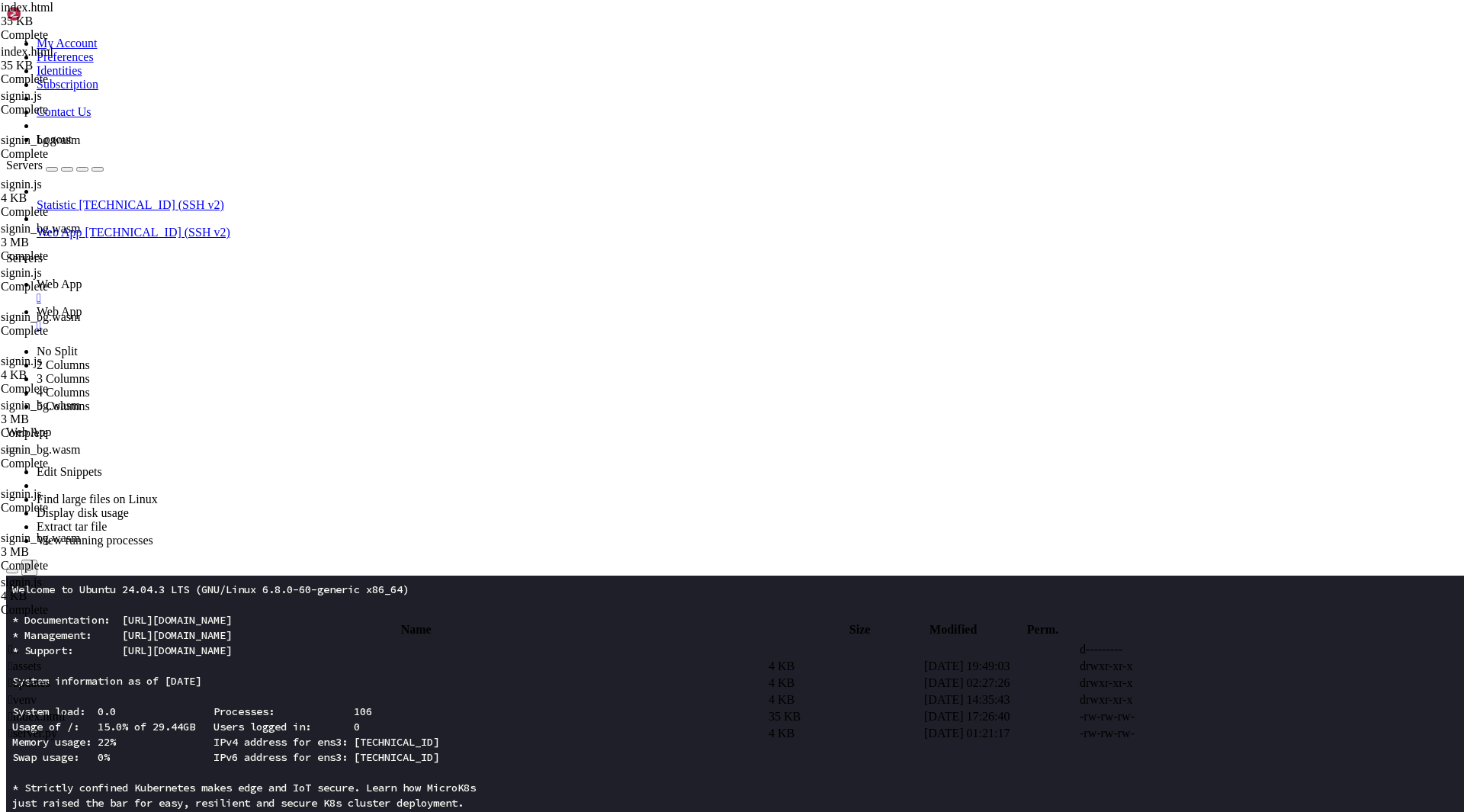
type textarea "<link rel="icon" href='data:image/svg+xml;utf8,<svg xmlns="[URL][DOMAIN_NAME]" …"
click at [306, 659] on td " assets" at bounding box center [387, 666] width 759 height 15
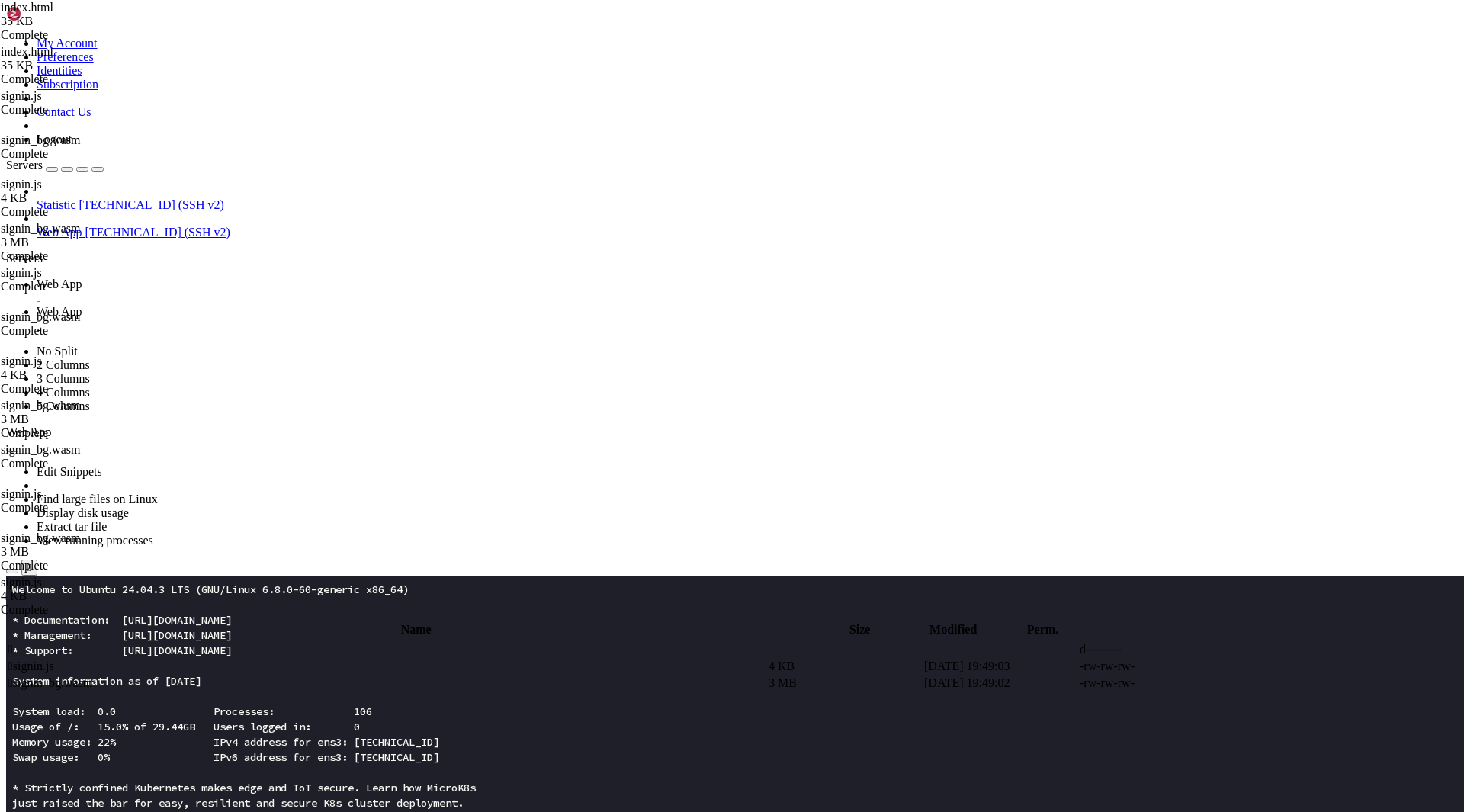
click at [306, 659] on td " signin.js" at bounding box center [387, 666] width 759 height 15
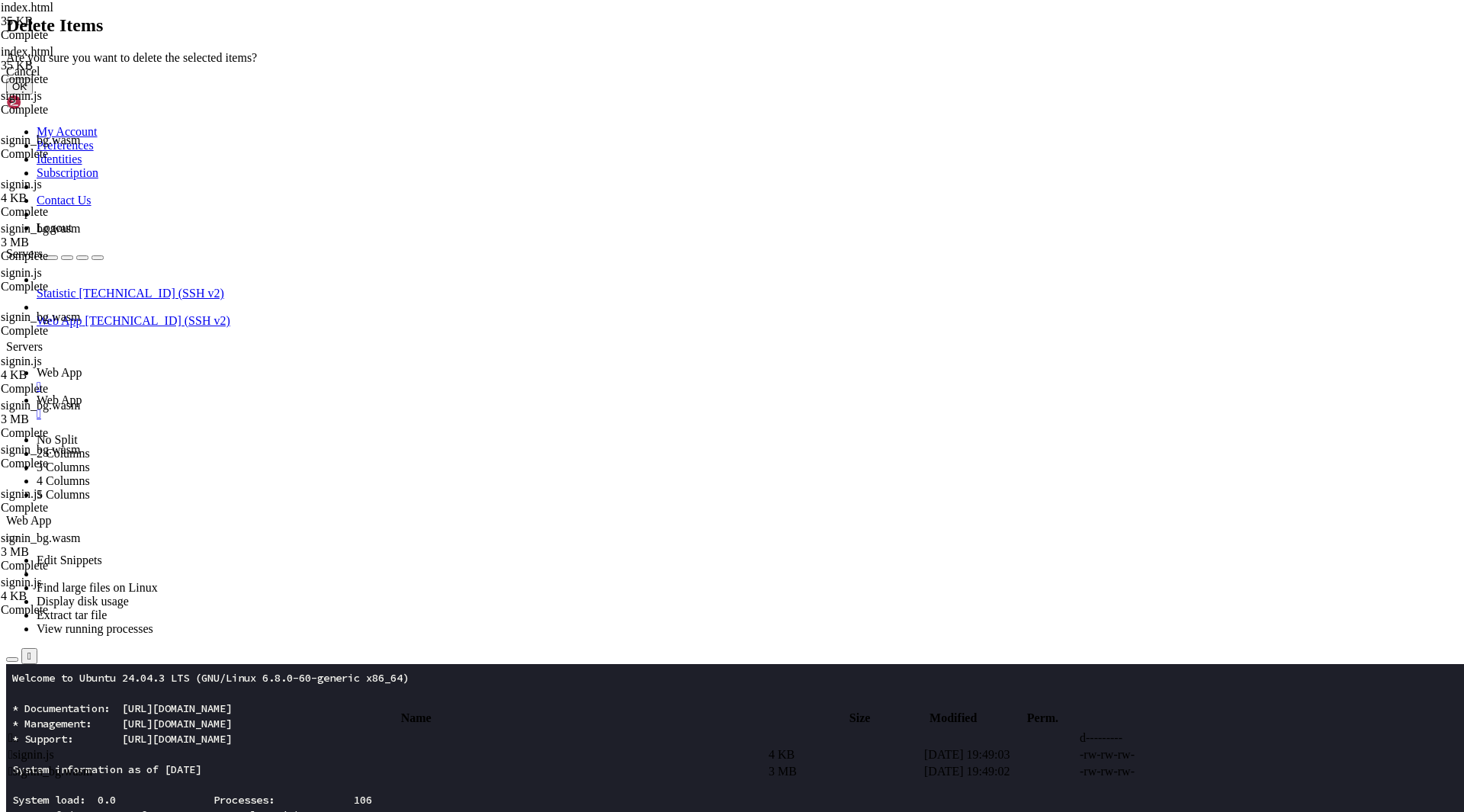
click at [33, 95] on button "OK" at bounding box center [19, 86] width 26 height 16
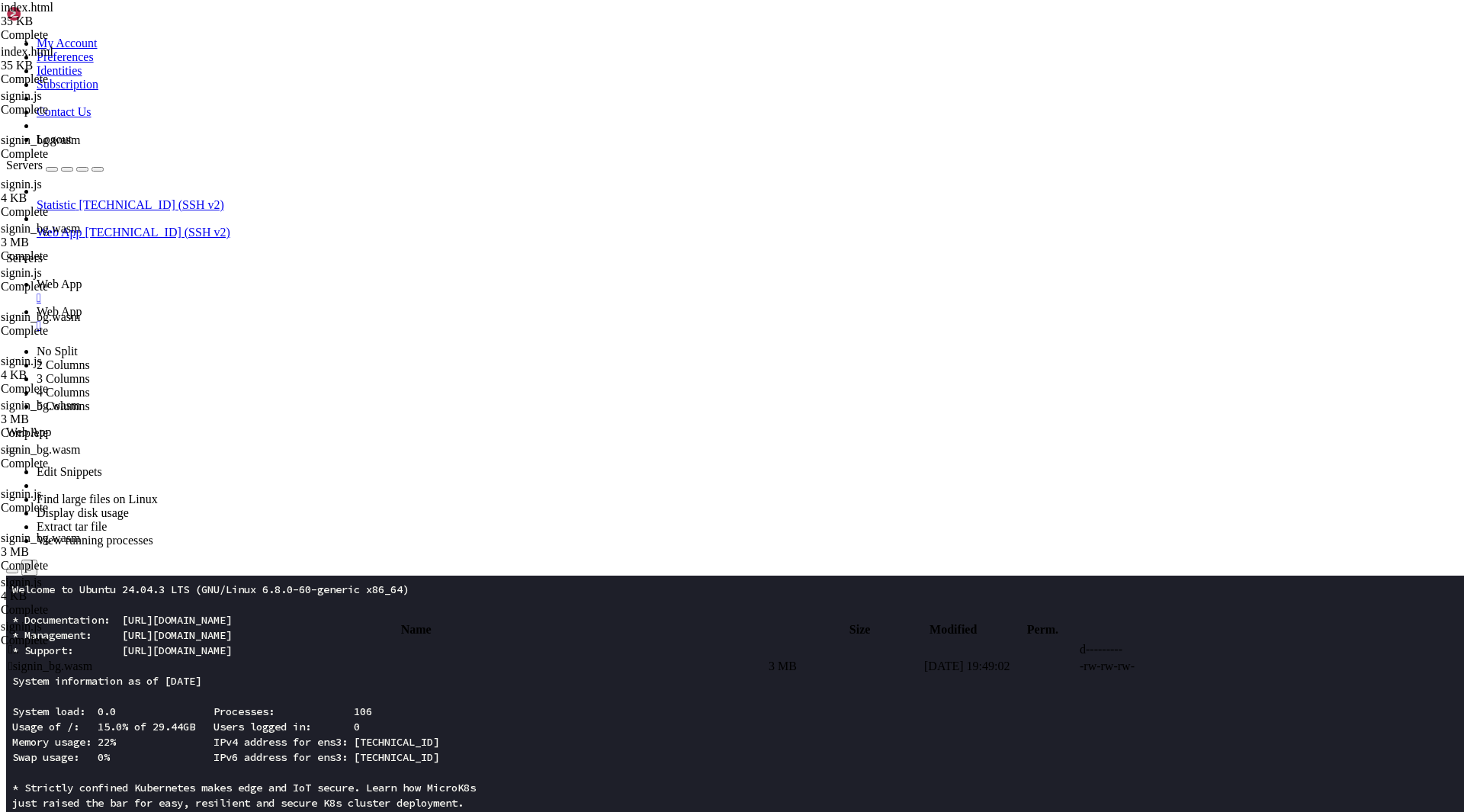
click at [401, 659] on td " signin_bg.wasm" at bounding box center [387, 666] width 759 height 15
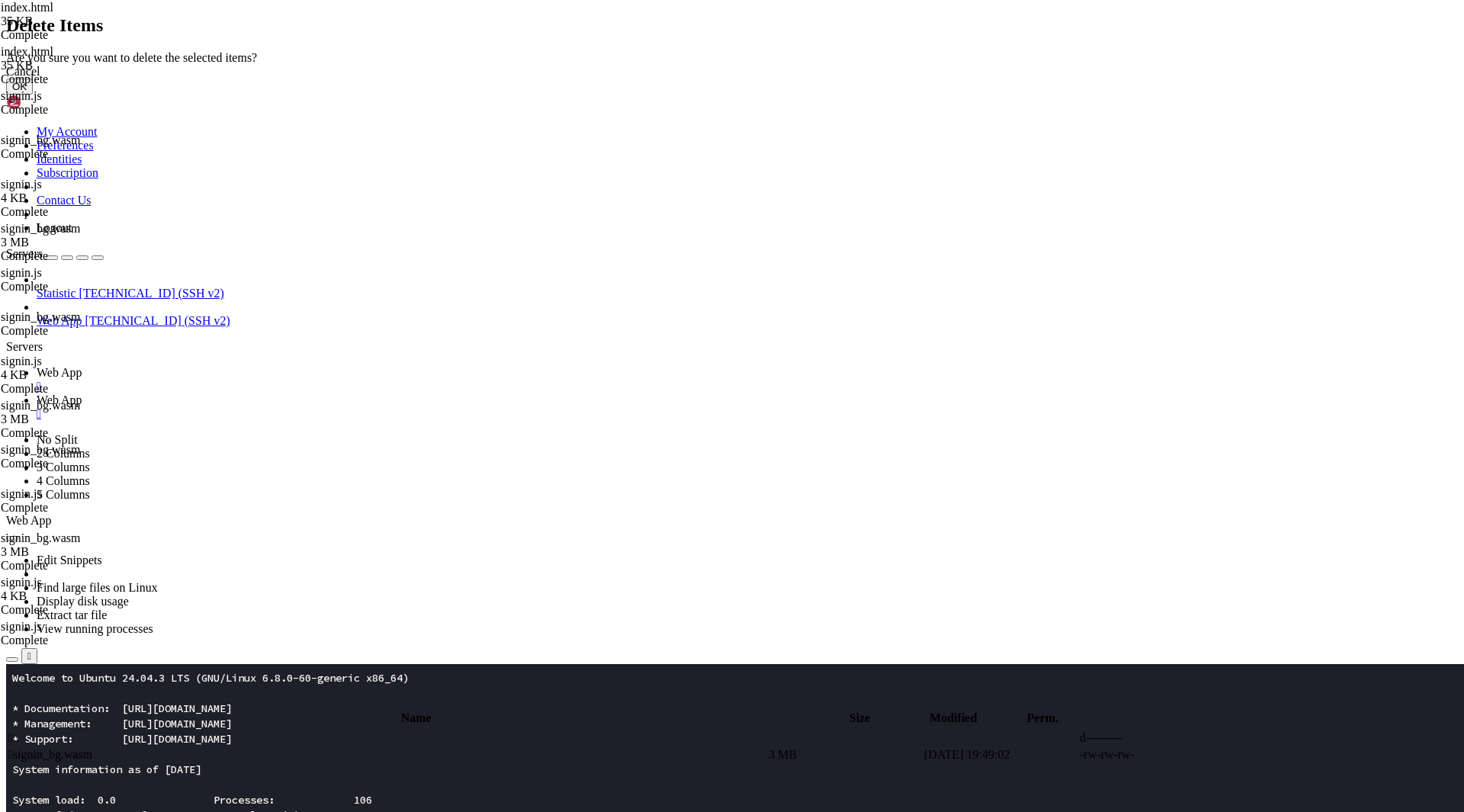
click at [33, 95] on button "OK" at bounding box center [19, 86] width 26 height 16
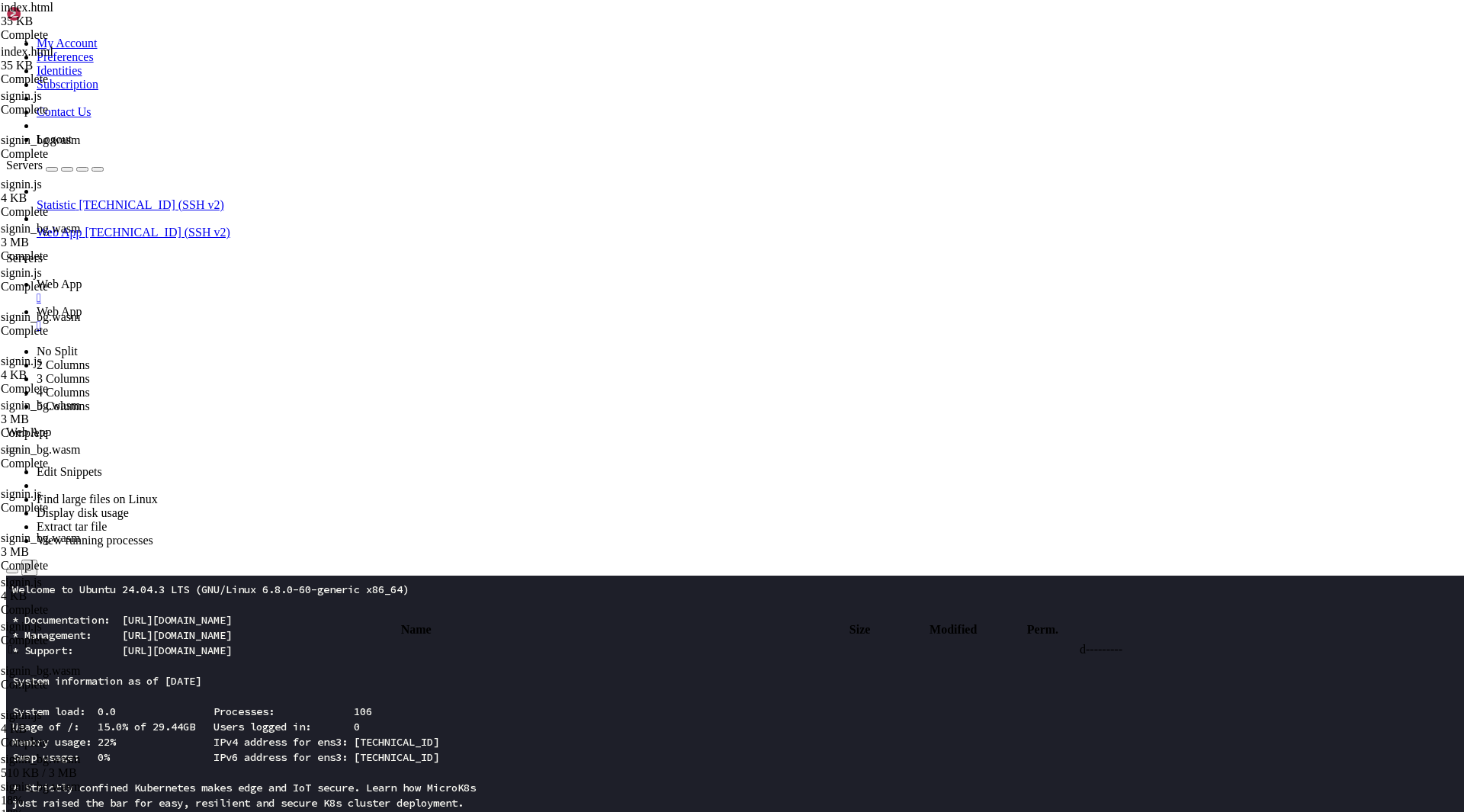
scroll to position [75, 0]
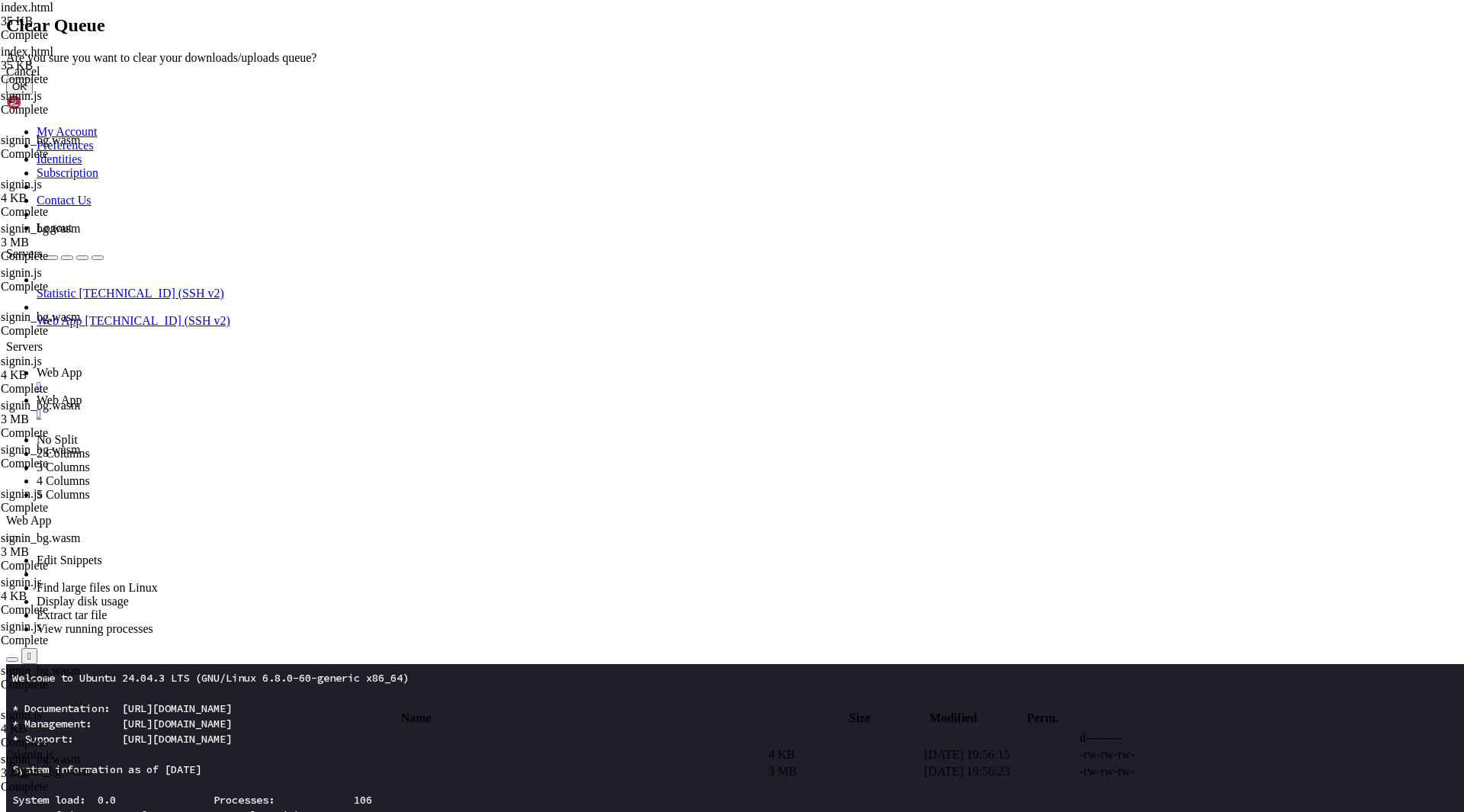
click at [33, 95] on button "OK" at bounding box center [19, 86] width 26 height 16
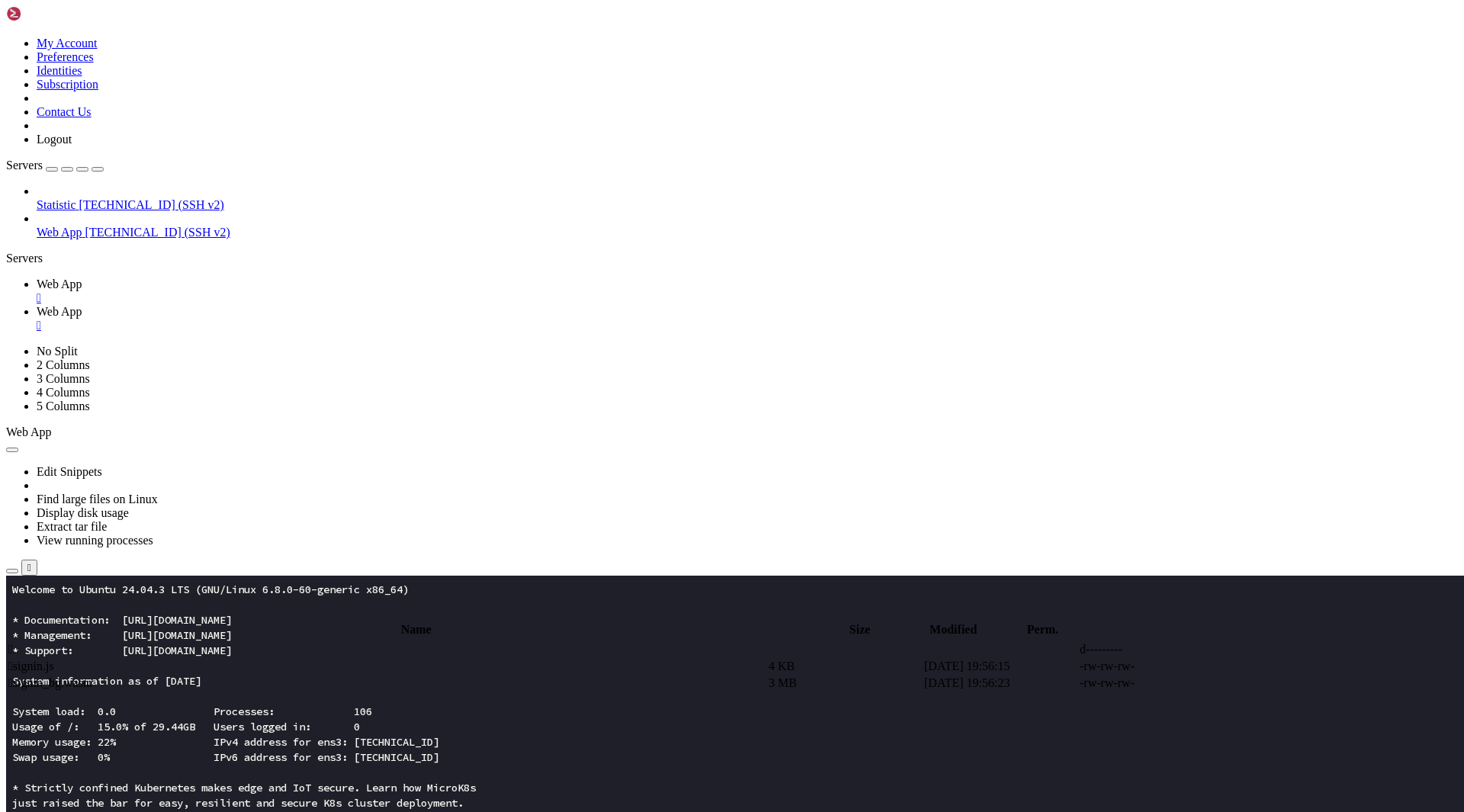
click at [19, 643] on span " .." at bounding box center [13, 649] width 10 height 13
click at [372, 659] on td " signin.js" at bounding box center [387, 666] width 759 height 15
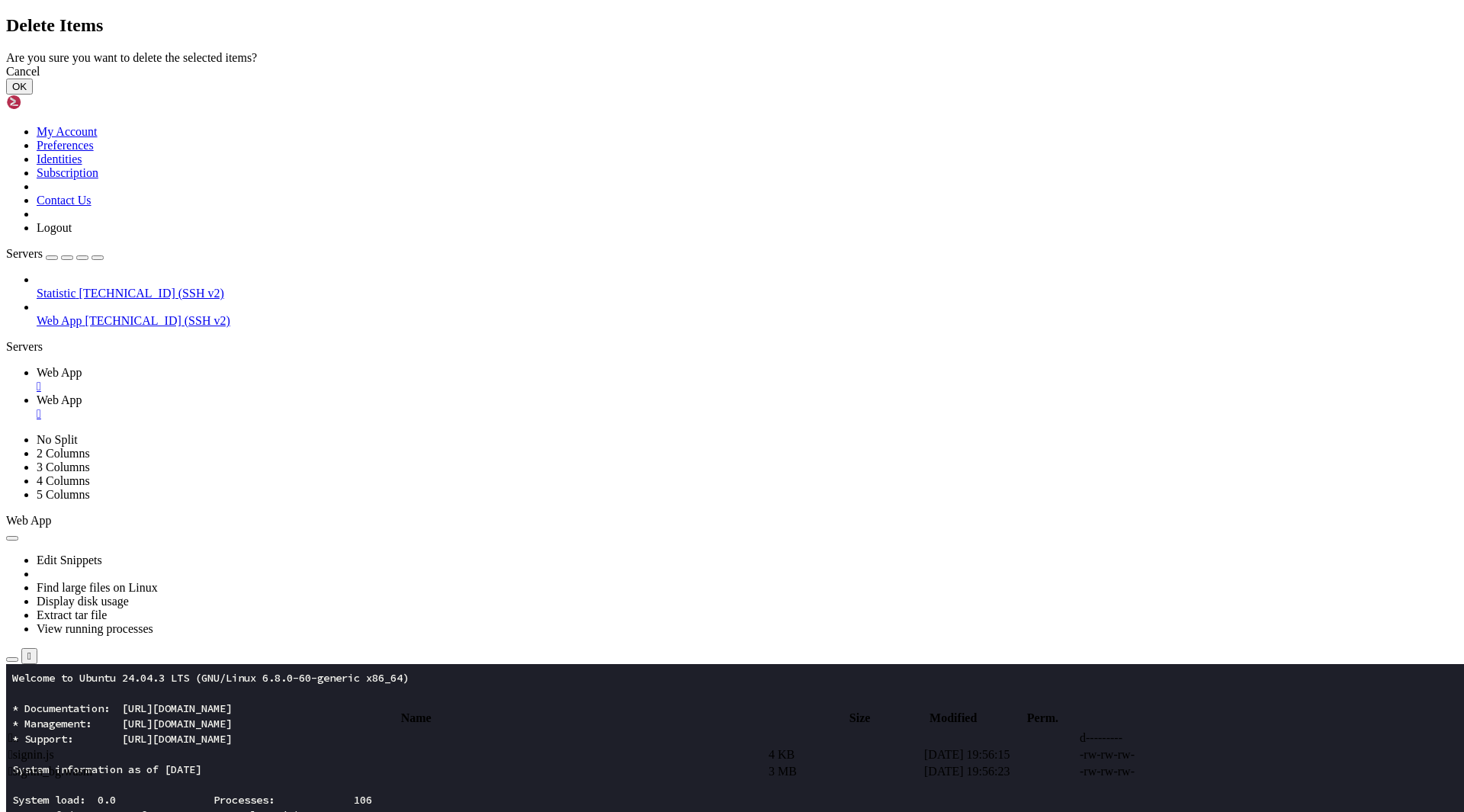
click at [33, 95] on button "OK" at bounding box center [19, 86] width 26 height 16
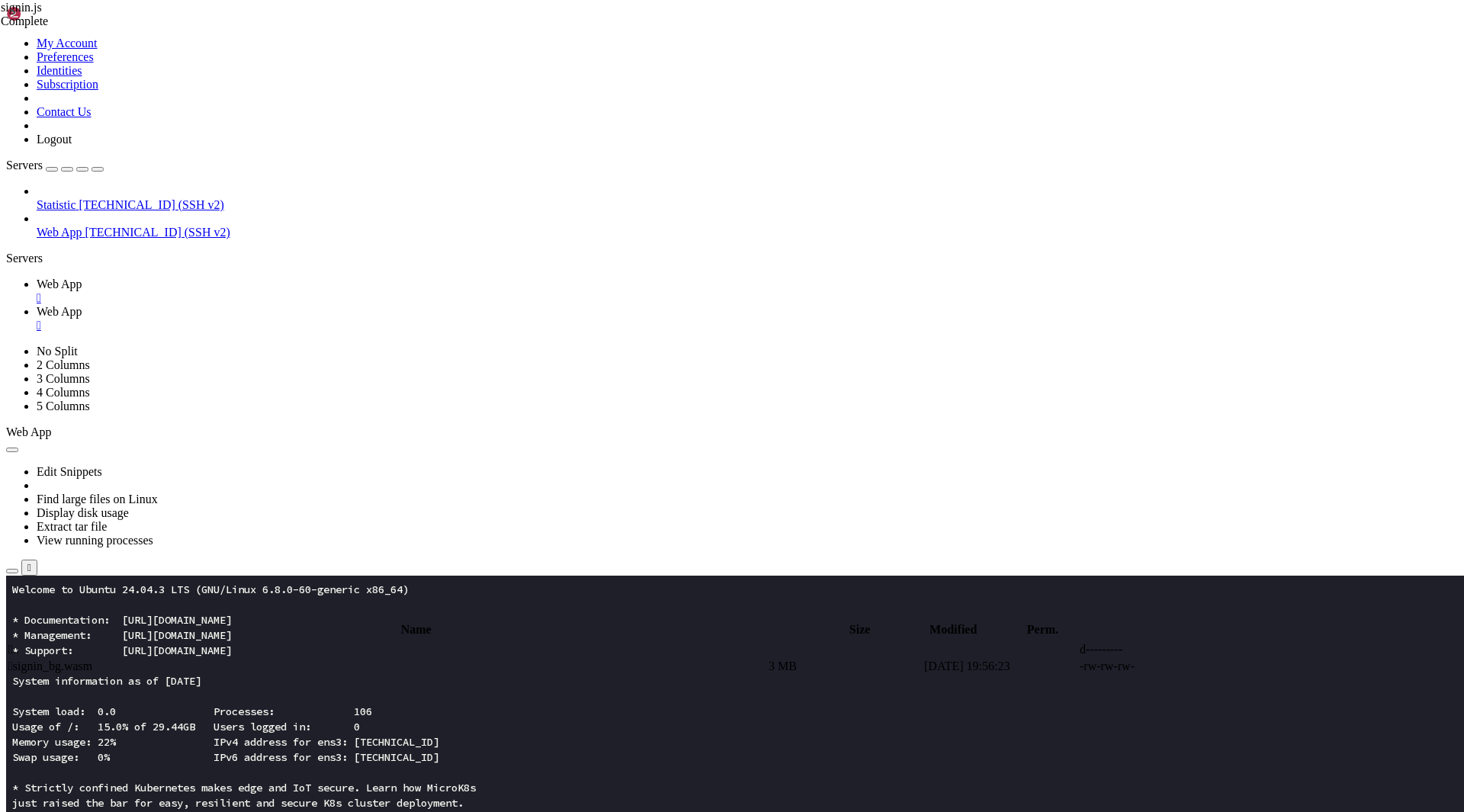
click at [93, 660] on span " signin_bg.wasm" at bounding box center [50, 666] width 84 height 13
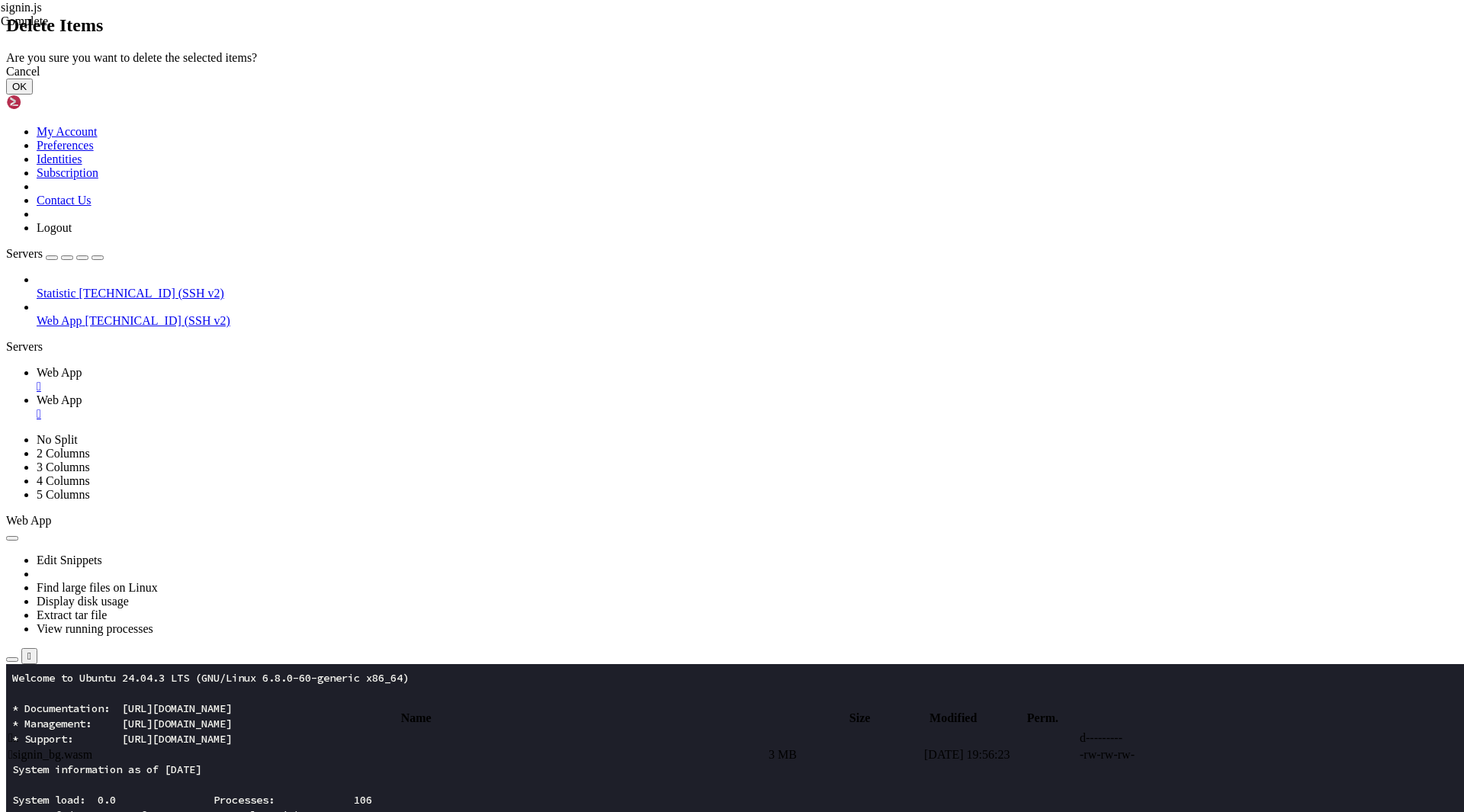
click at [33, 95] on button "OK" at bounding box center [19, 86] width 26 height 16
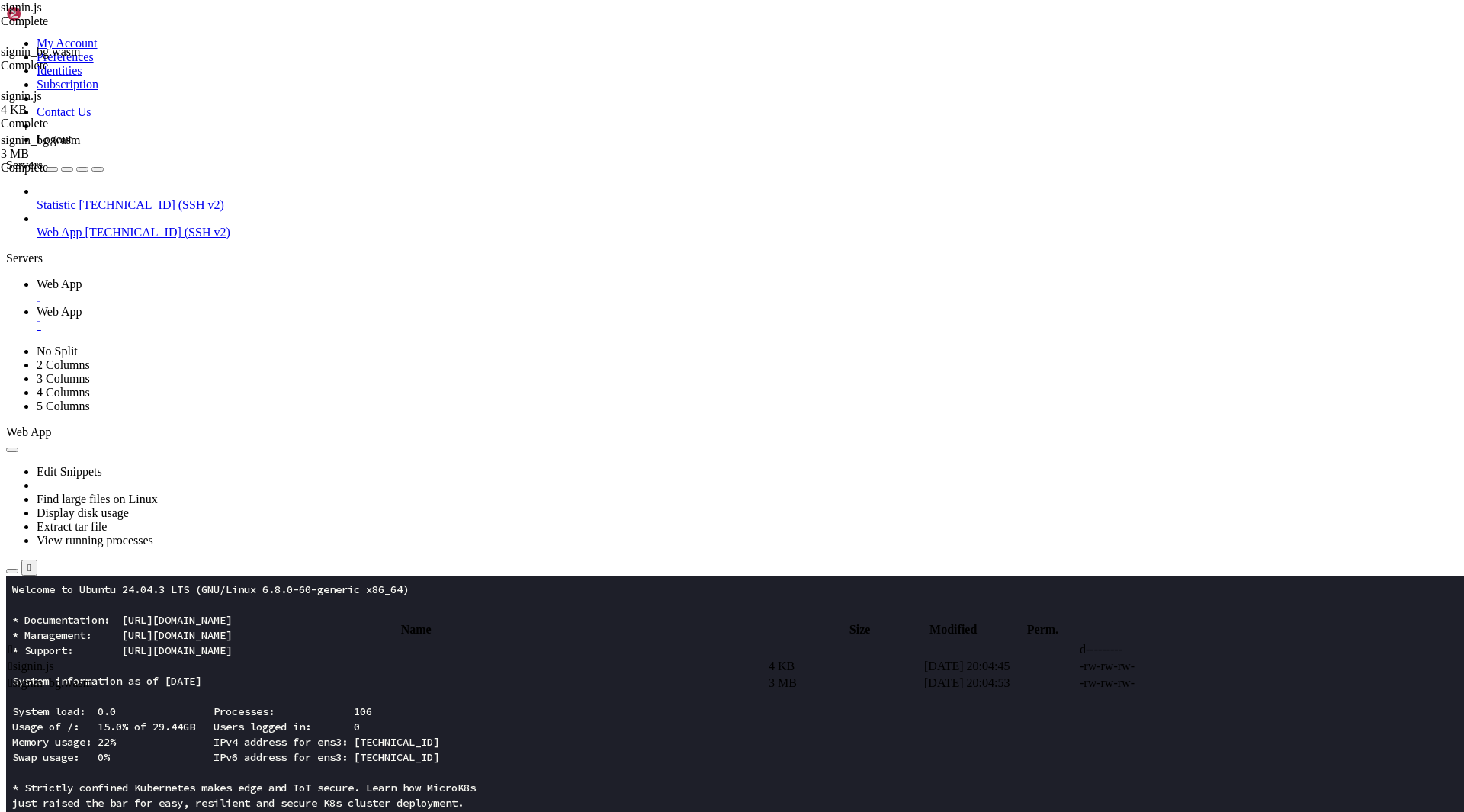
click at [19, 643] on span " .." at bounding box center [13, 649] width 10 height 13
type input "/root/app"
click at [65, 710] on span " index.html" at bounding box center [37, 716] width 57 height 13
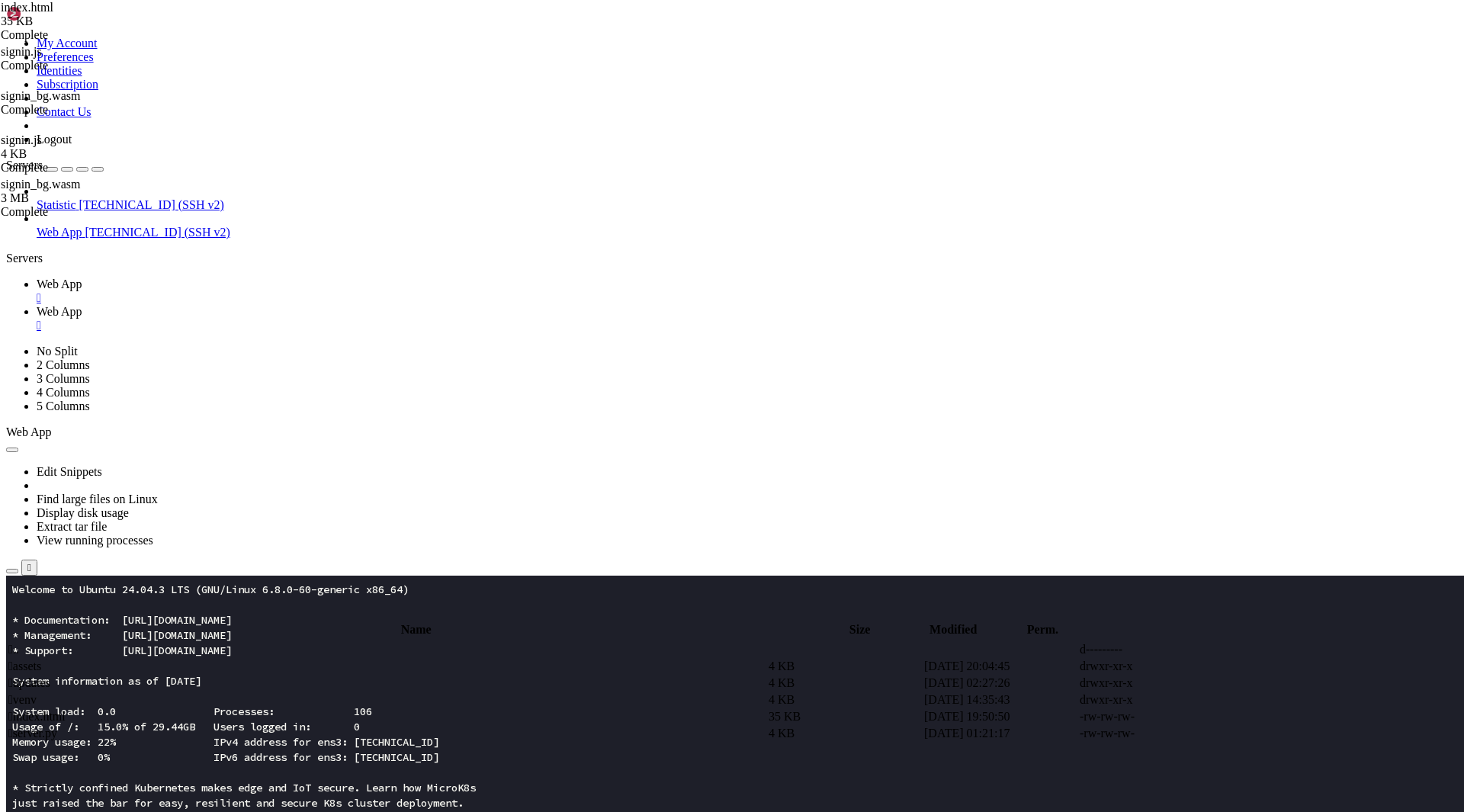
scroll to position [344, 0]
drag, startPoint x: 293, startPoint y: 635, endPoint x: 201, endPoint y: 264, distance: 382.2
type textarea "<script type="module"> import init, { signin } from "/assets/signin.js";"
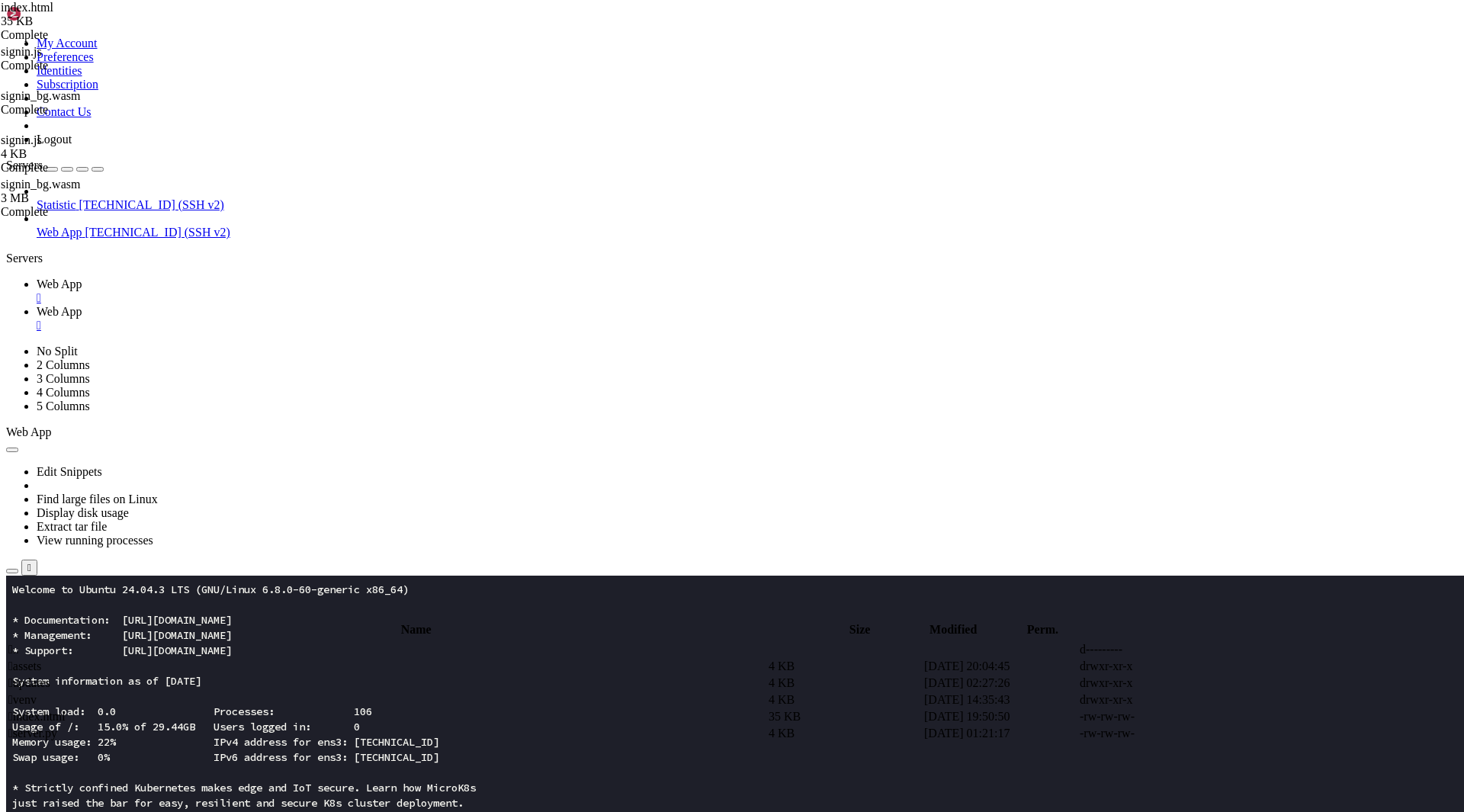
type textarea "<script src="[URL][DOMAIN_NAME]"></script>"
paste textarea
